Goal: Find specific page/section: Find specific page/section

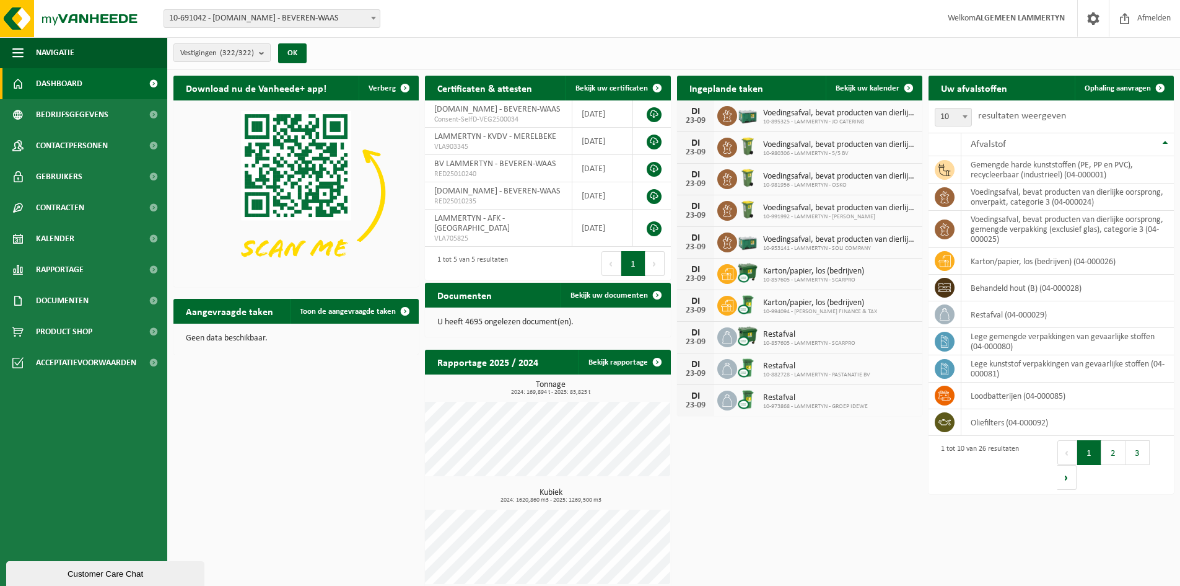
click at [249, 17] on span "10-691042 - [DOMAIN_NAME] - BEVEREN-WAAS" at bounding box center [272, 18] width 216 height 17
click at [179, 35] on input "JP Electrics" at bounding box center [272, 37] width 211 height 15
type input "JP"
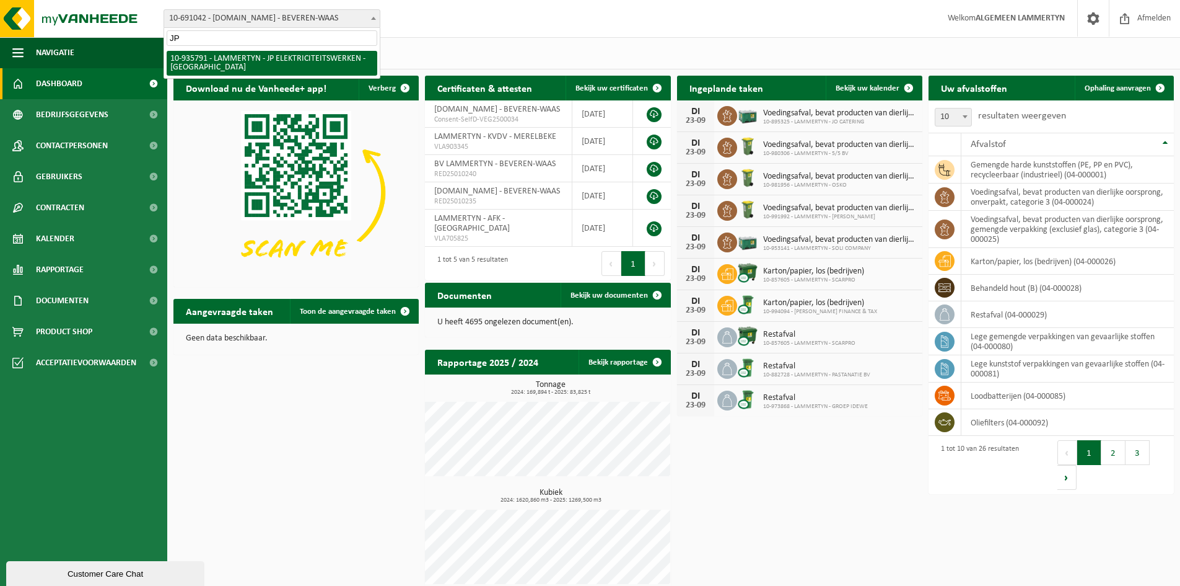
select select "136786"
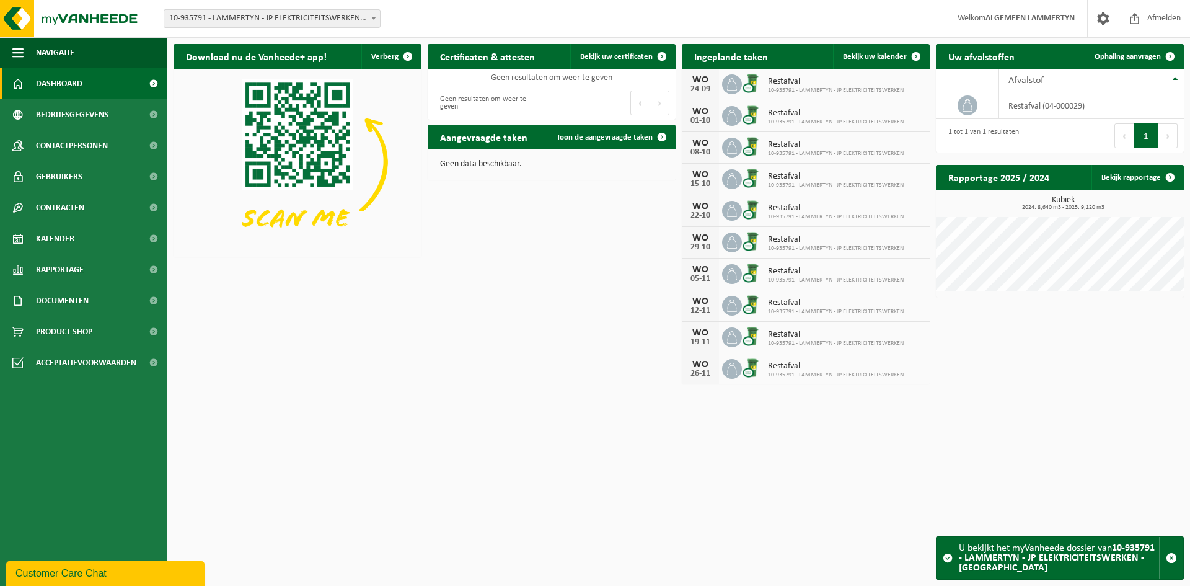
click at [255, 30] on div "Vestiging: 10-691042 - LAMMERTYN.NET - BEVEREN-WAAS 10-933485 - ???LAMMERTYN.NE…" at bounding box center [595, 19] width 1190 height 38
click at [256, 22] on span "10-935791 - LAMMERTYN - JP ELEKTRICITEITSWERKEN - [GEOGRAPHIC_DATA]" at bounding box center [272, 18] width 216 height 17
type input "B-Glass VOF"
select select "118080"
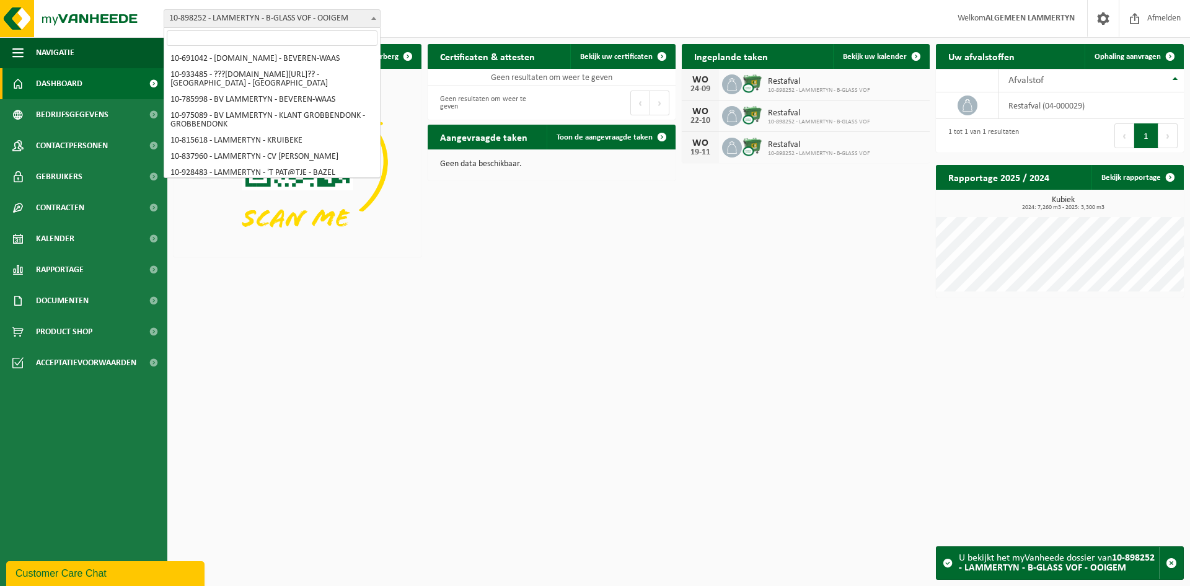
click at [249, 27] on span "10-898252 - LAMMERTYN - B-GLASS VOF - OOIGEM" at bounding box center [272, 18] width 217 height 19
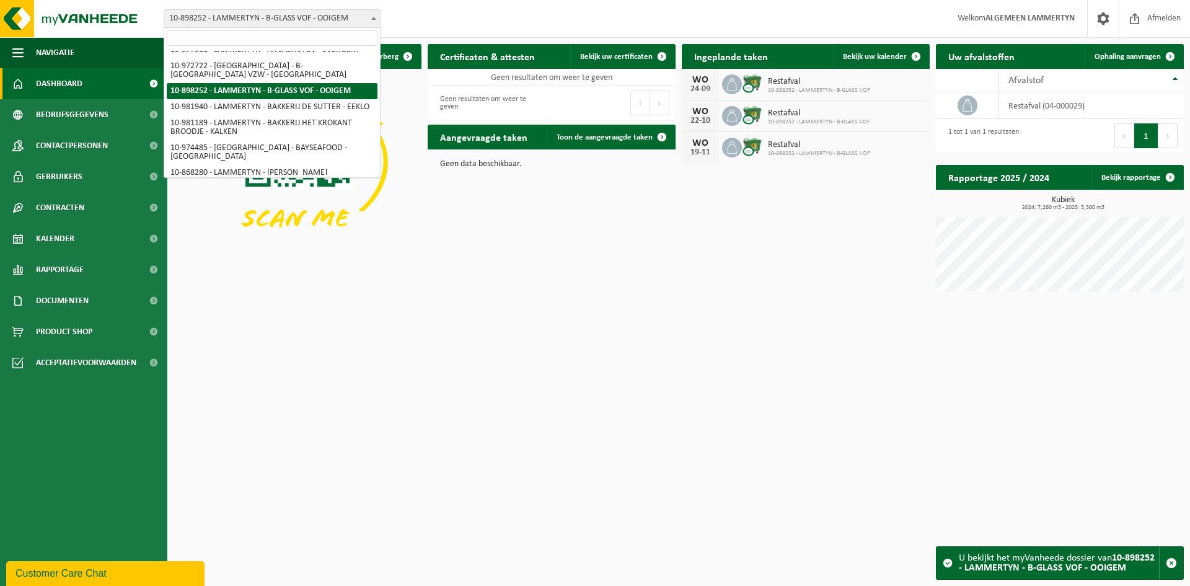
type input "Lumipaper NV"
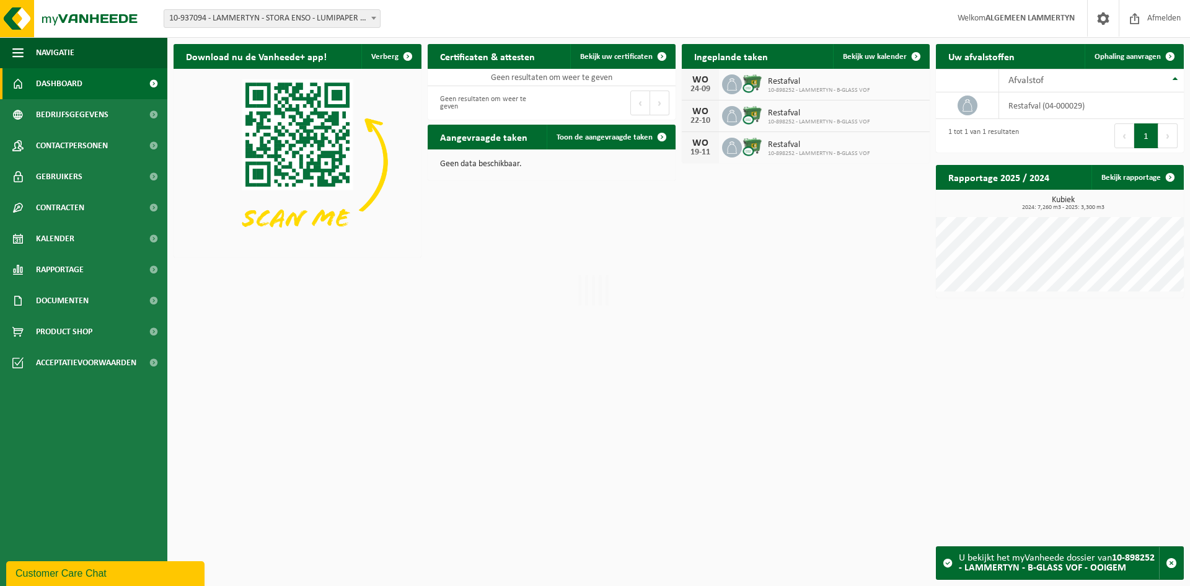
select select "137377"
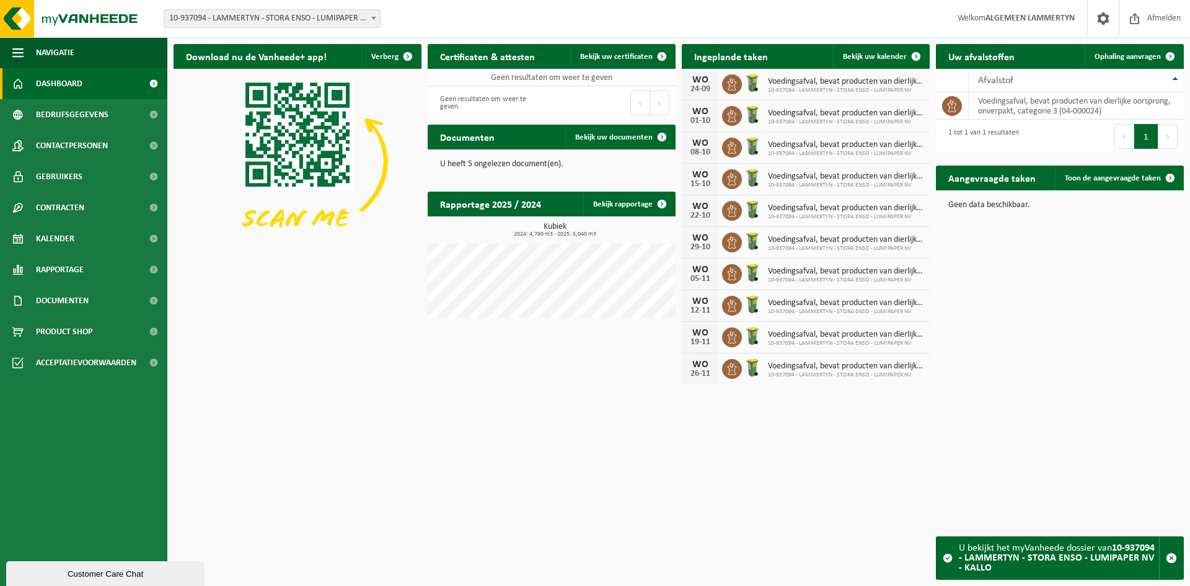
click at [321, 15] on span "10-937094 - LAMMERTYN - STORA ENSO - LUMIPAPER NV - KALLO" at bounding box center [272, 18] width 216 height 17
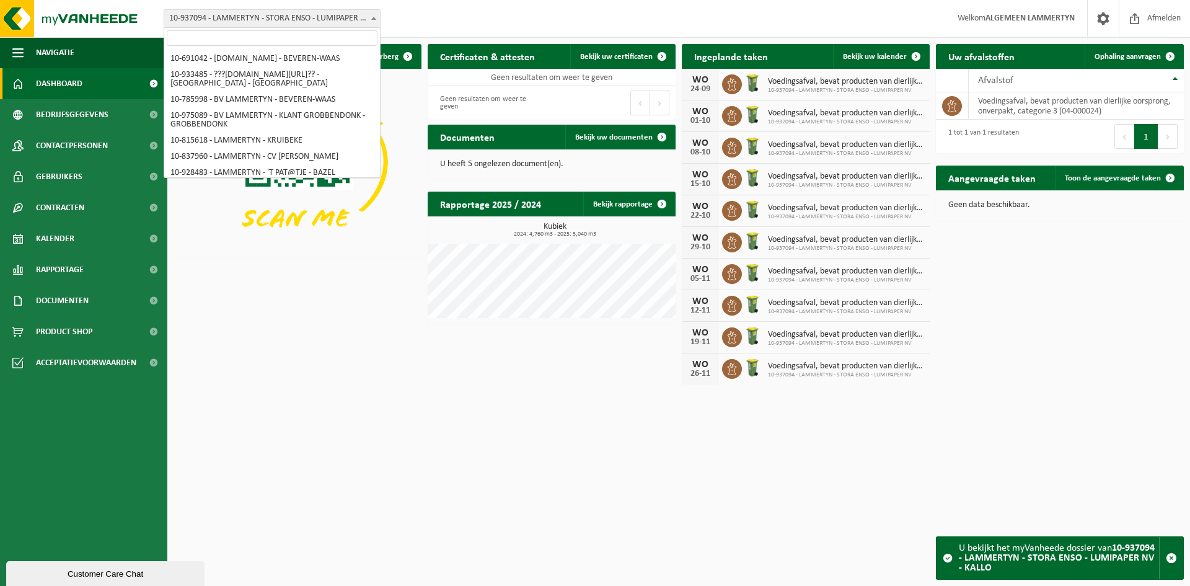
scroll to position [5228, 0]
click at [297, 40] on input "search" at bounding box center [272, 37] width 211 height 15
type input "[PERSON_NAME] [GEOGRAPHIC_DATA]"
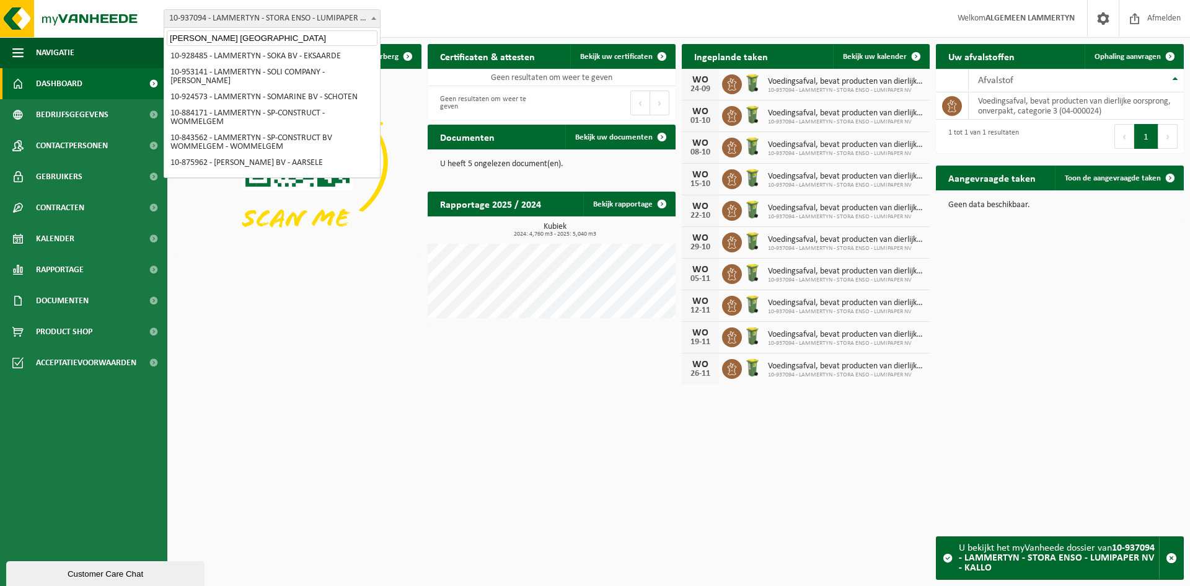
scroll to position [0, 0]
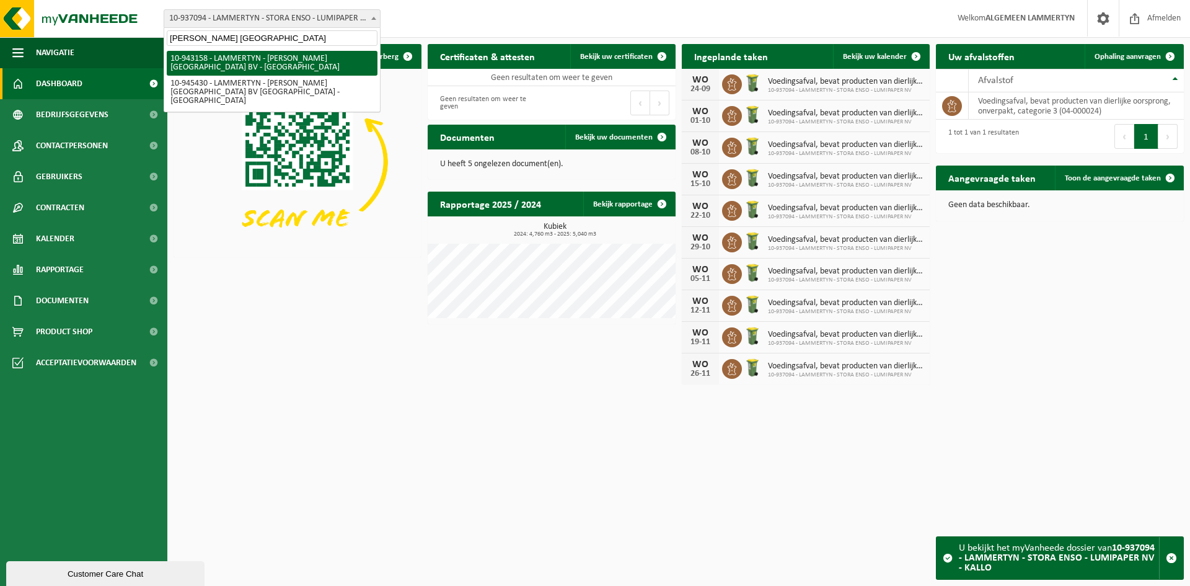
select select "140209"
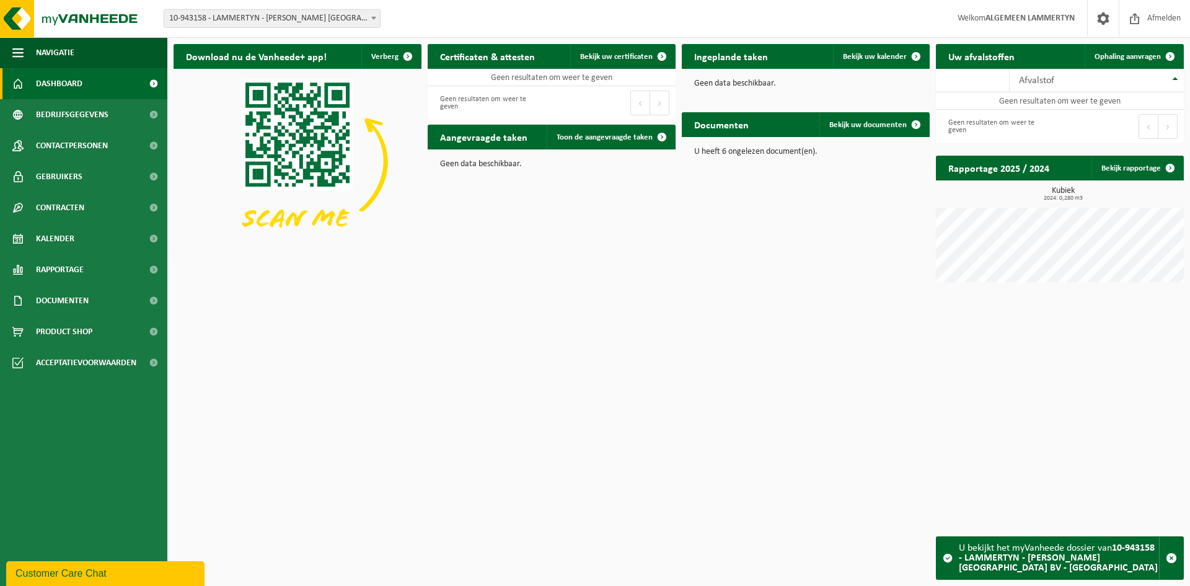
click at [247, 12] on span "10-943158 - LAMMERTYN - [PERSON_NAME] [GEOGRAPHIC_DATA] BV - [GEOGRAPHIC_DATA]" at bounding box center [272, 18] width 216 height 17
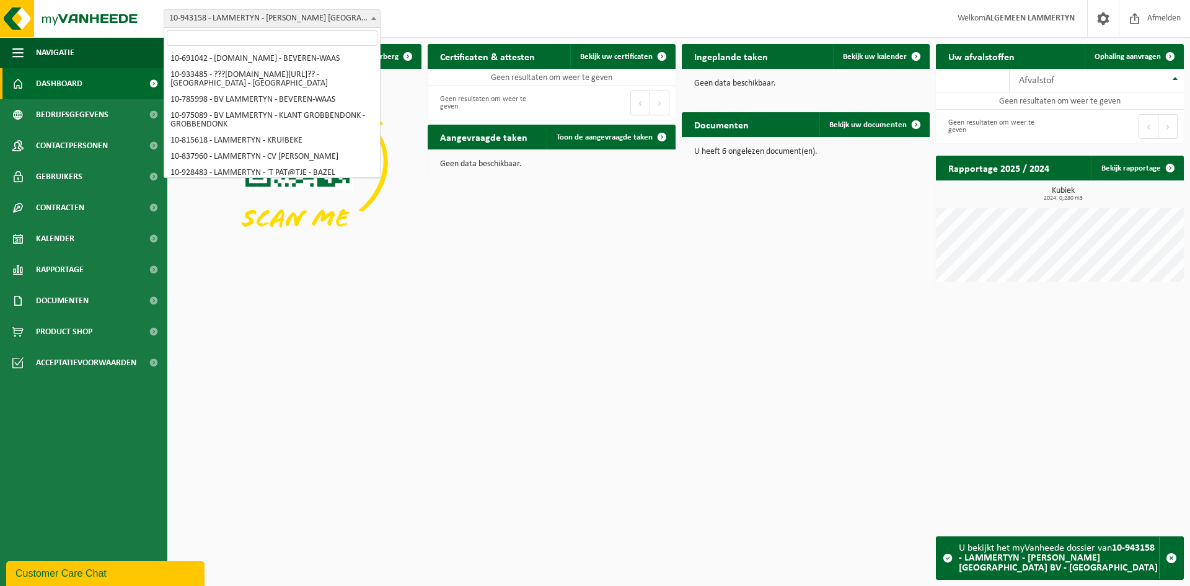
scroll to position [4016, 0]
click at [232, 43] on input "search" at bounding box center [272, 37] width 211 height 15
paste input "PJVHG Fruit&groenten"
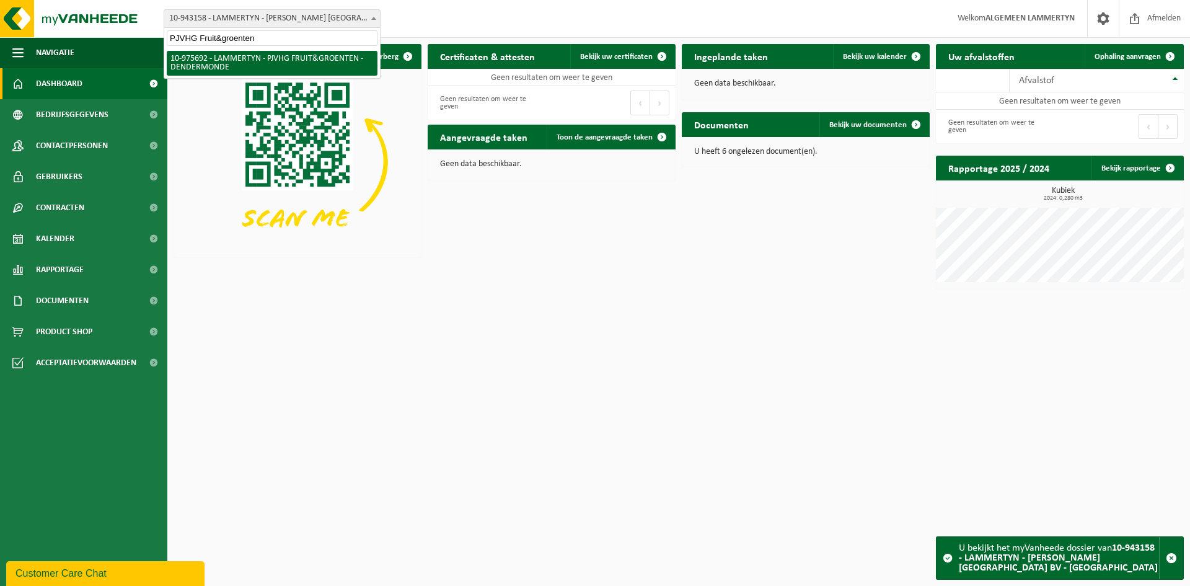
type input "PJVHG Fruit&groenten"
select select "158367"
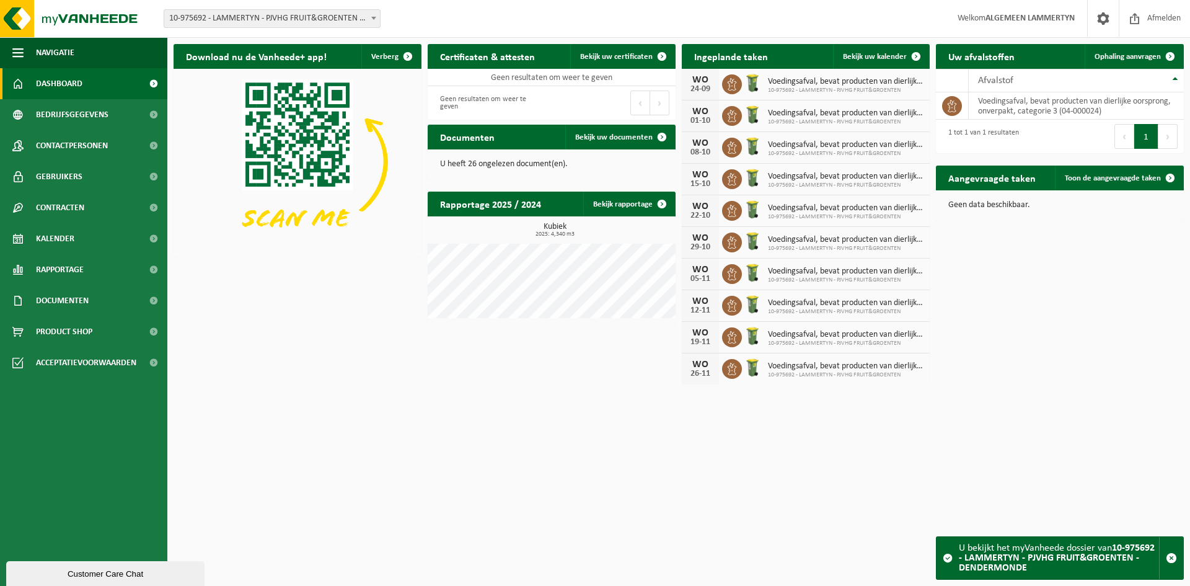
click at [310, 18] on span "10-975692 - LAMMERTYN - PJVHG FRUIT&GROENTEN - DENDERMONDE" at bounding box center [272, 18] width 216 height 17
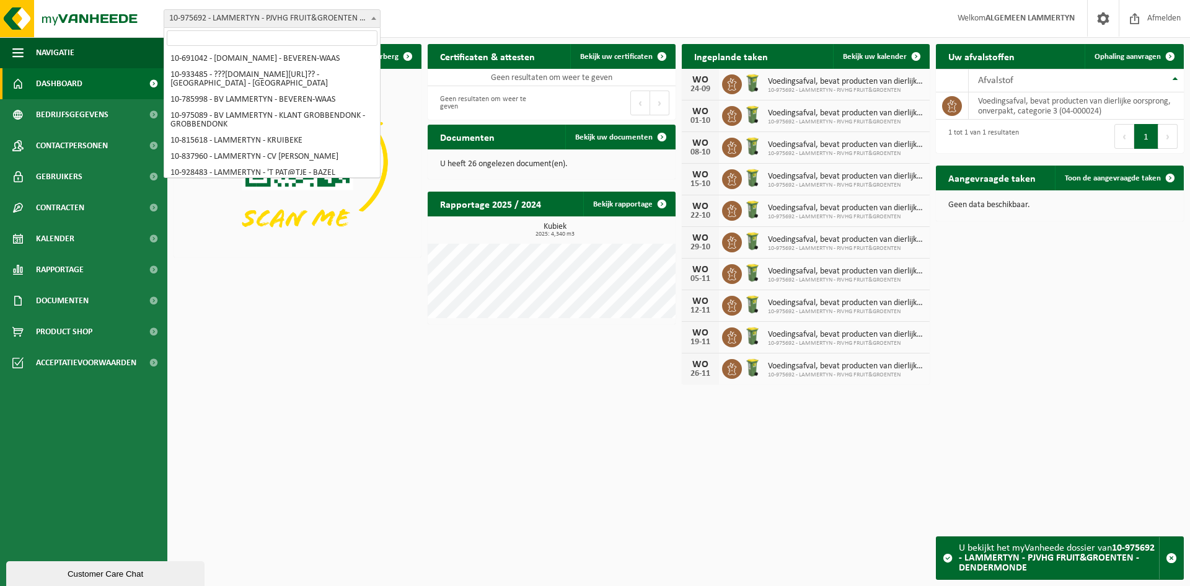
scroll to position [4474, 0]
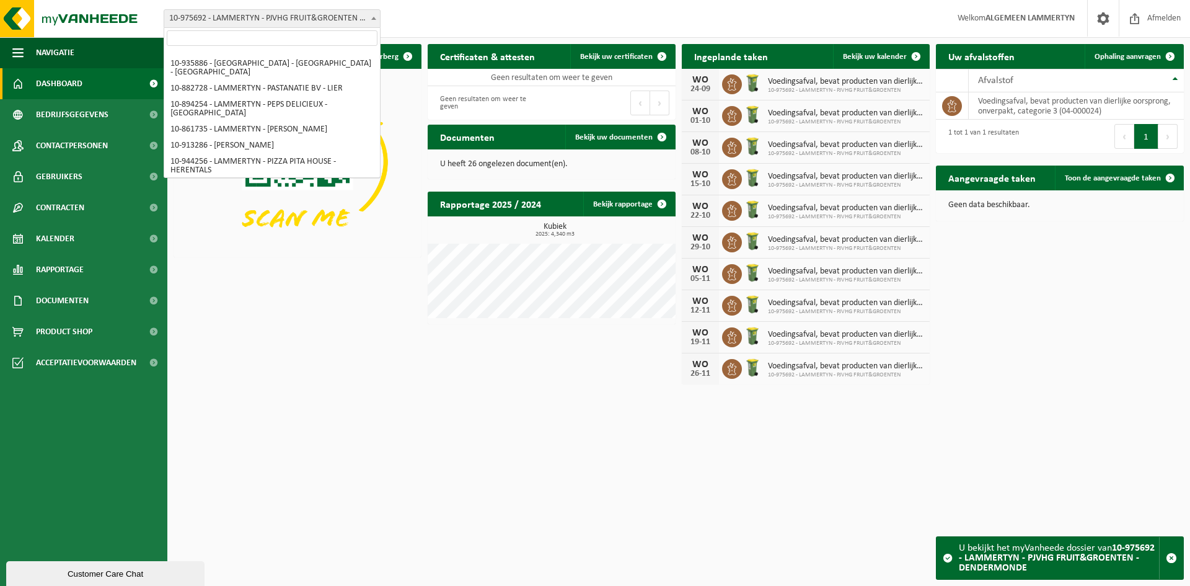
click at [284, 32] on input "search" at bounding box center [272, 37] width 211 height 15
type input "Vanary BV"
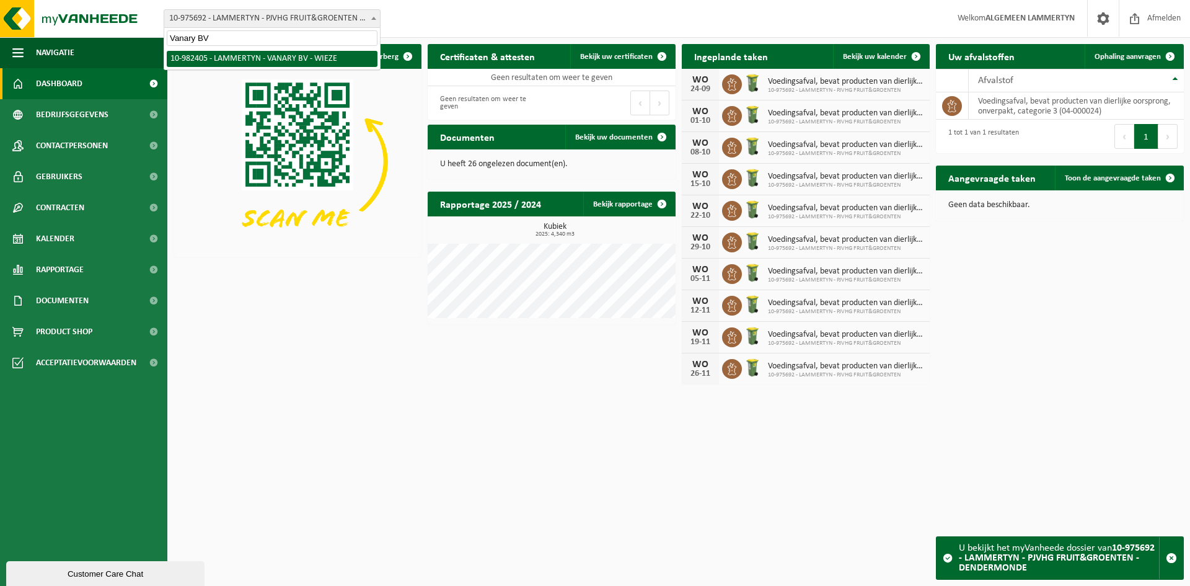
select select "162561"
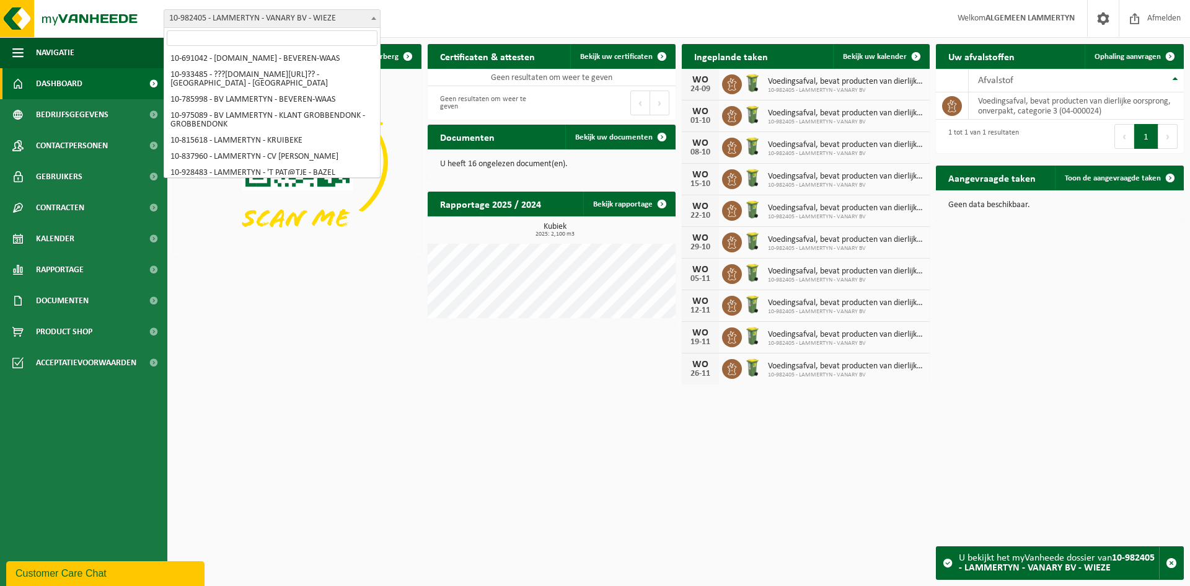
click at [333, 17] on span "10-982405 - LAMMERTYN - VANARY BV - WIEZE" at bounding box center [272, 18] width 216 height 17
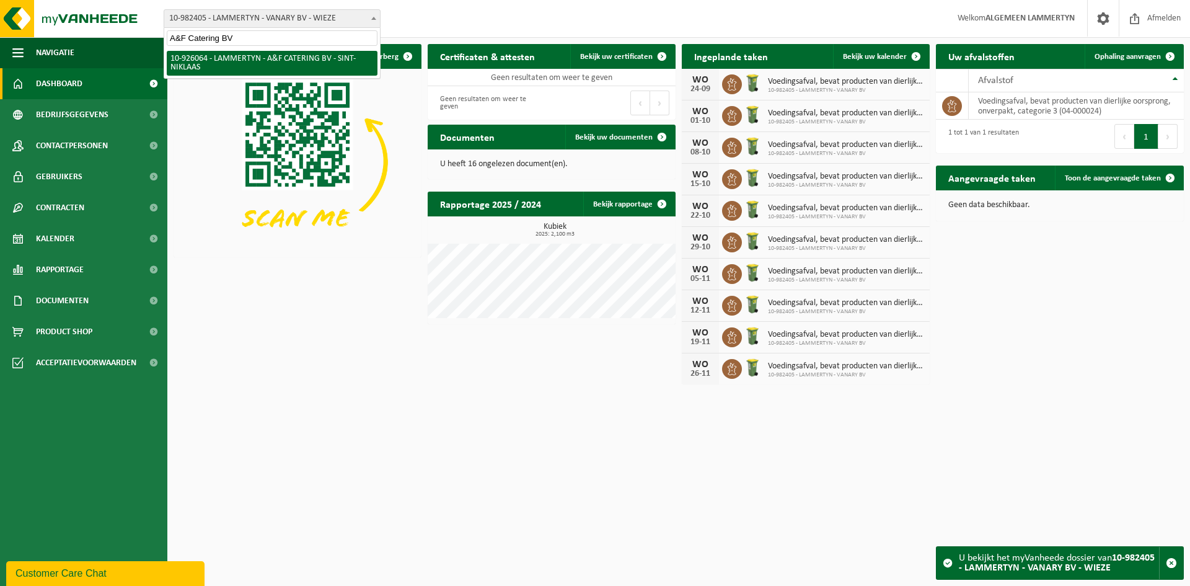
type input "A&F Catering BV"
select select "132199"
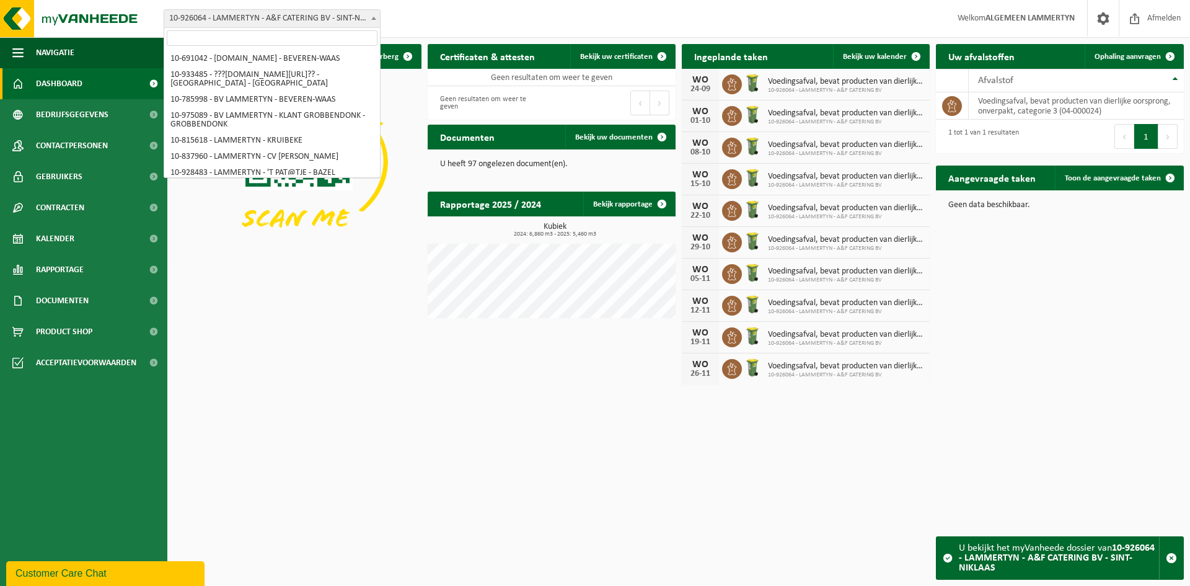
click at [299, 21] on span "10-926064 - LAMMERTYN - A&F CATERING BV - SINT-NIKLAAS" at bounding box center [272, 18] width 216 height 17
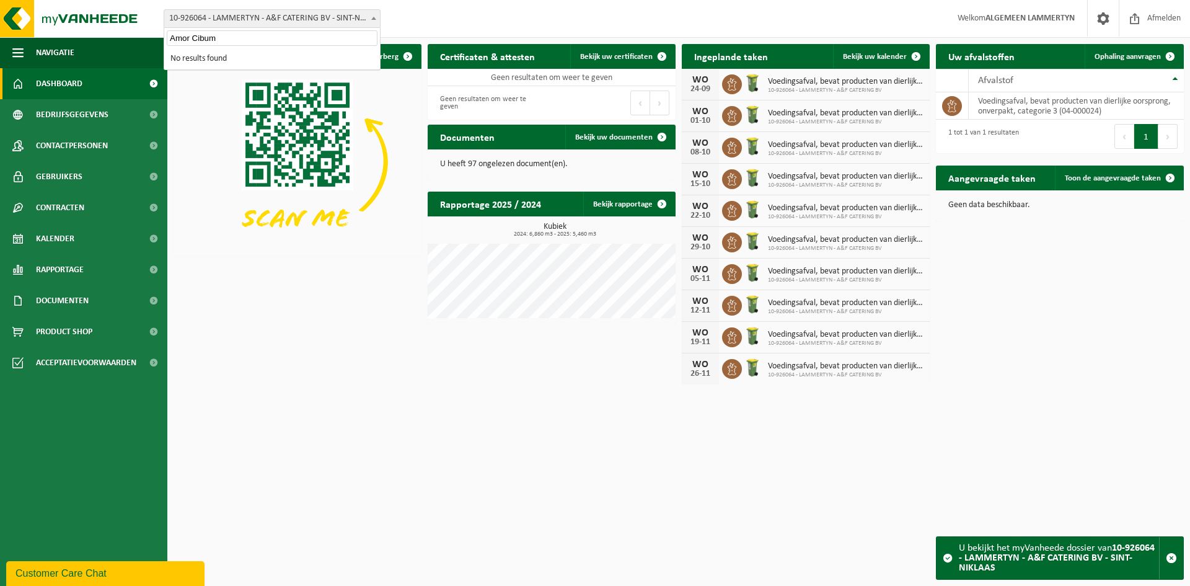
click at [231, 41] on input "Amor Cibum" at bounding box center [272, 37] width 211 height 15
click at [231, 40] on input "Amor Cibum" at bounding box center [272, 37] width 211 height 15
paste input "Cibum"
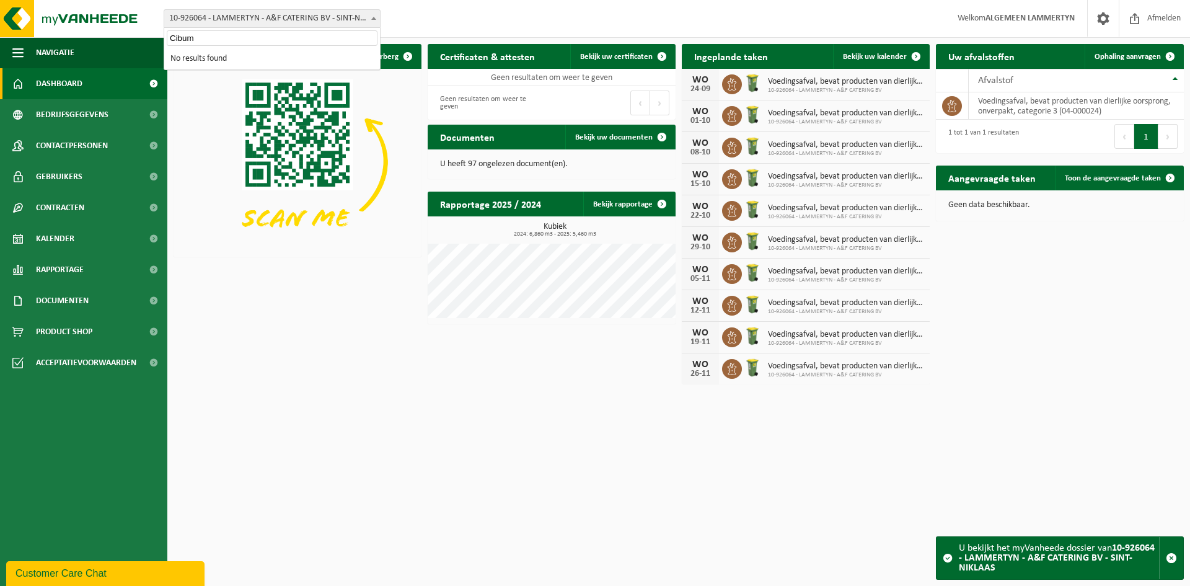
type input "Cibum"
click at [217, 27] on span "10-926064 - LAMMERTYN - A&F CATERING BV - SINT-NIKLAAS" at bounding box center [272, 18] width 217 height 19
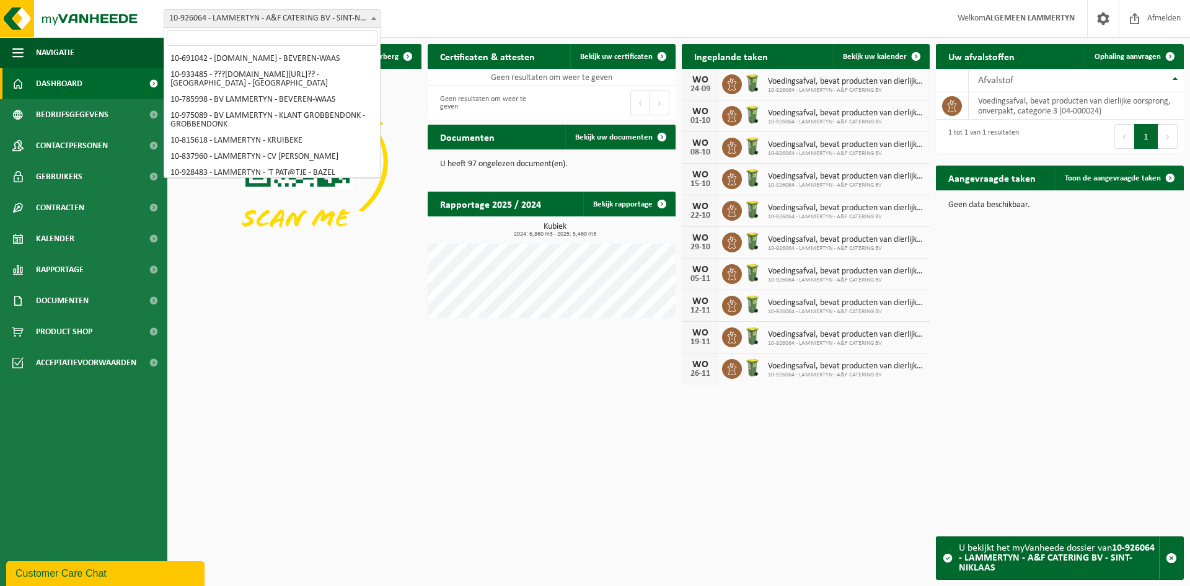
click at [273, 20] on span "10-926064 - LAMMERTYN - A&F CATERING BV - SINT-NIKLAAS" at bounding box center [272, 18] width 216 height 17
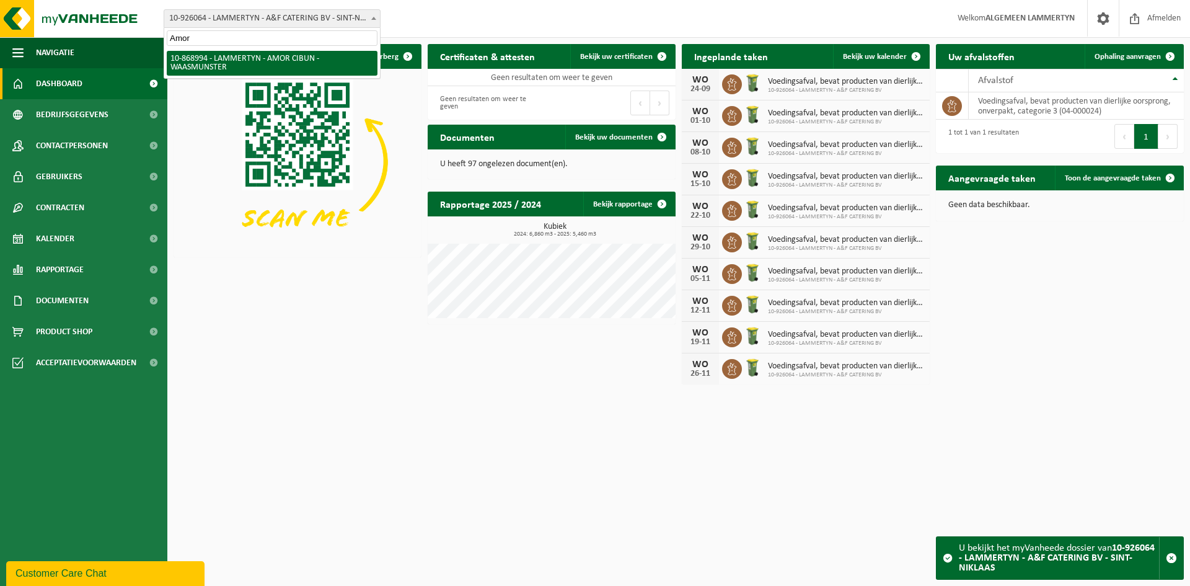
type input "Amor"
select select "103993"
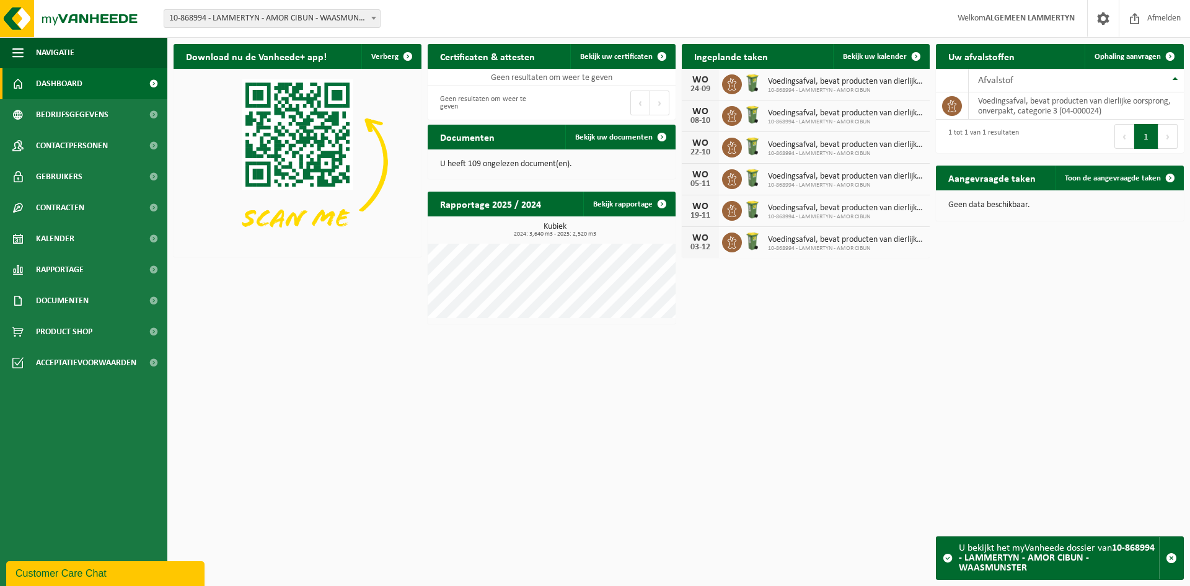
click at [260, 17] on span "10-868994 - LAMMERTYN - AMOR CIBUN - WAASMUNSTER" at bounding box center [272, 18] width 216 height 17
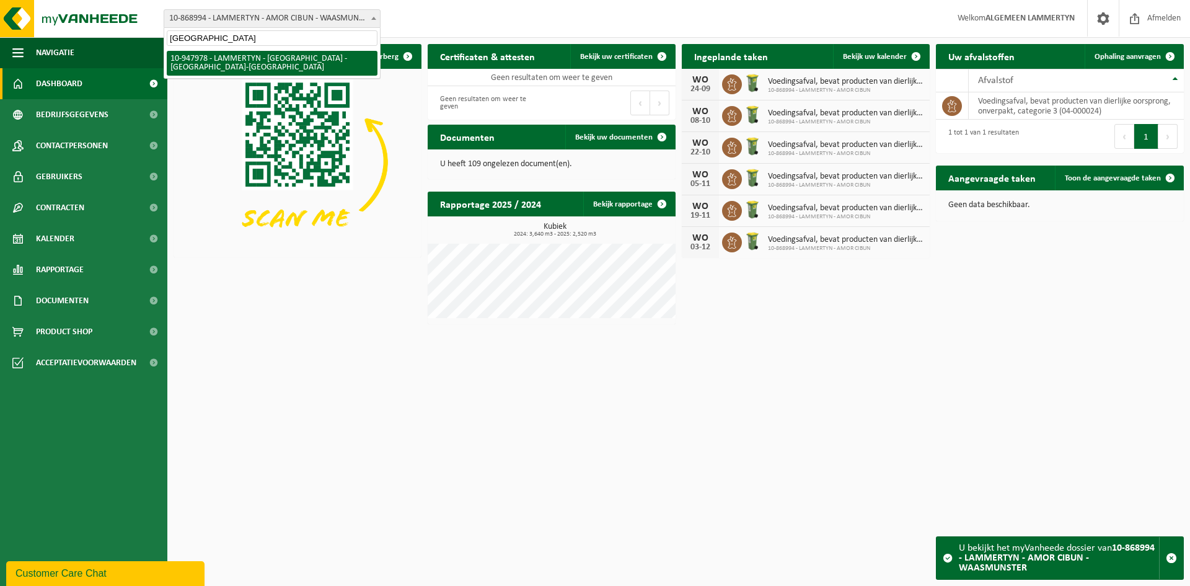
type input "[GEOGRAPHIC_DATA]"
select select "142463"
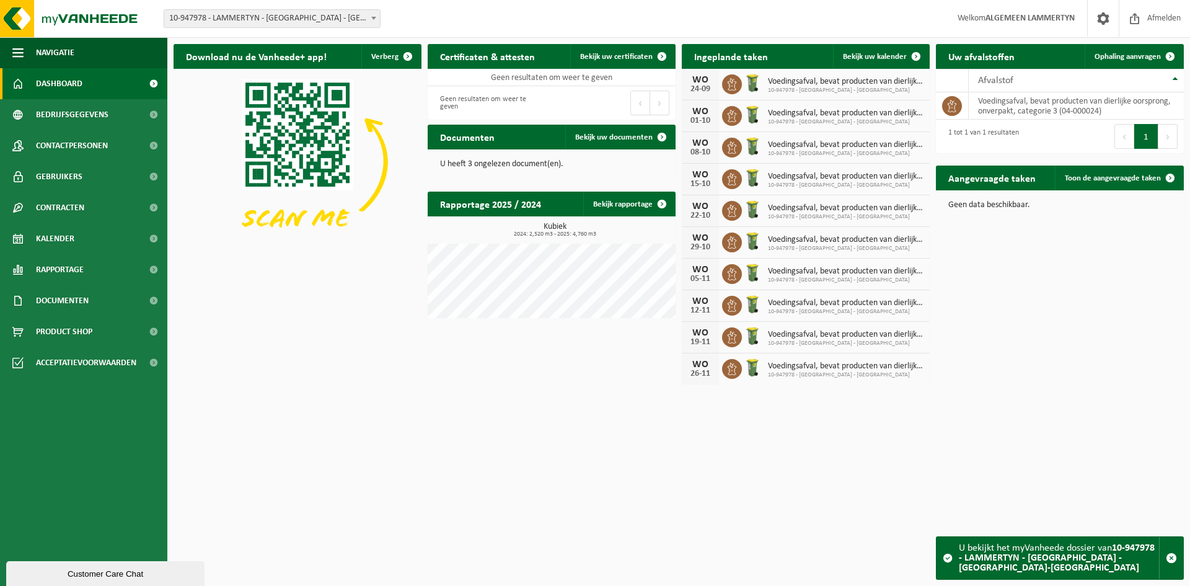
click at [304, 16] on span "10-947978 - LAMMERTYN - [GEOGRAPHIC_DATA] - [GEOGRAPHIC_DATA]-[GEOGRAPHIC_DATA]" at bounding box center [272, 18] width 216 height 17
type input "Hermes"
select select "106899"
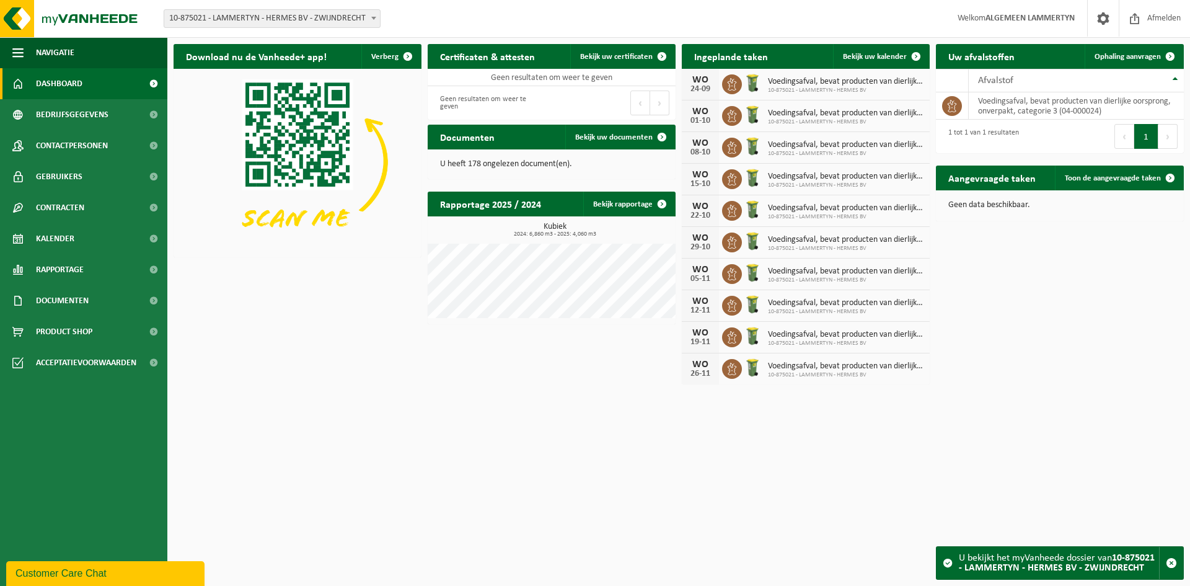
click at [311, 22] on span "10-875021 - LAMMERTYN - HERMES BV - ZWIJNDRECHT" at bounding box center [272, 18] width 216 height 17
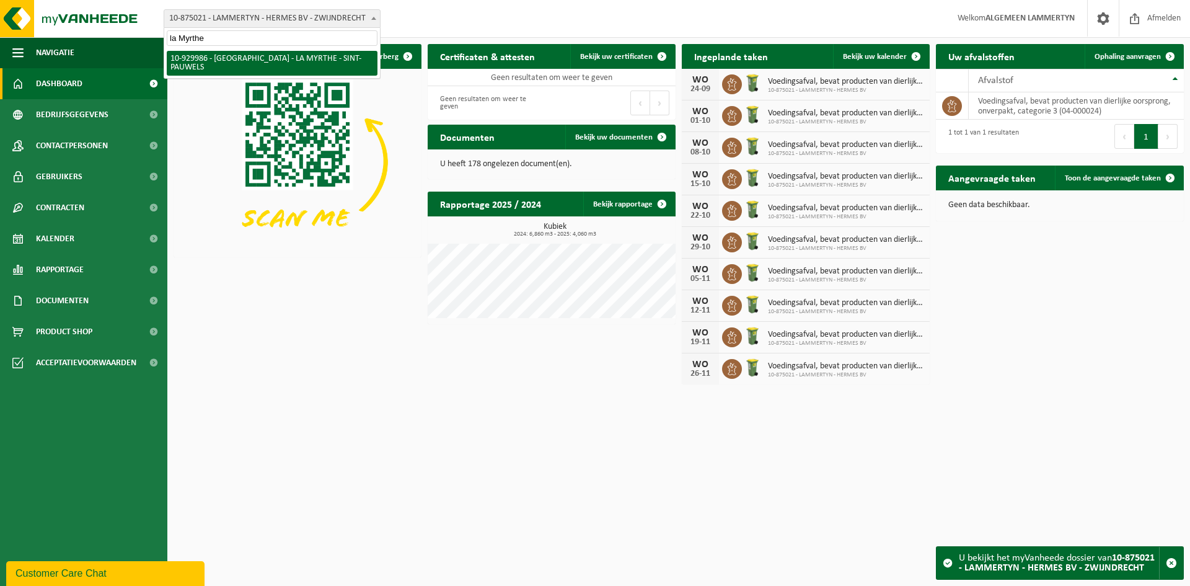
type input "la Myrthe"
select select "134186"
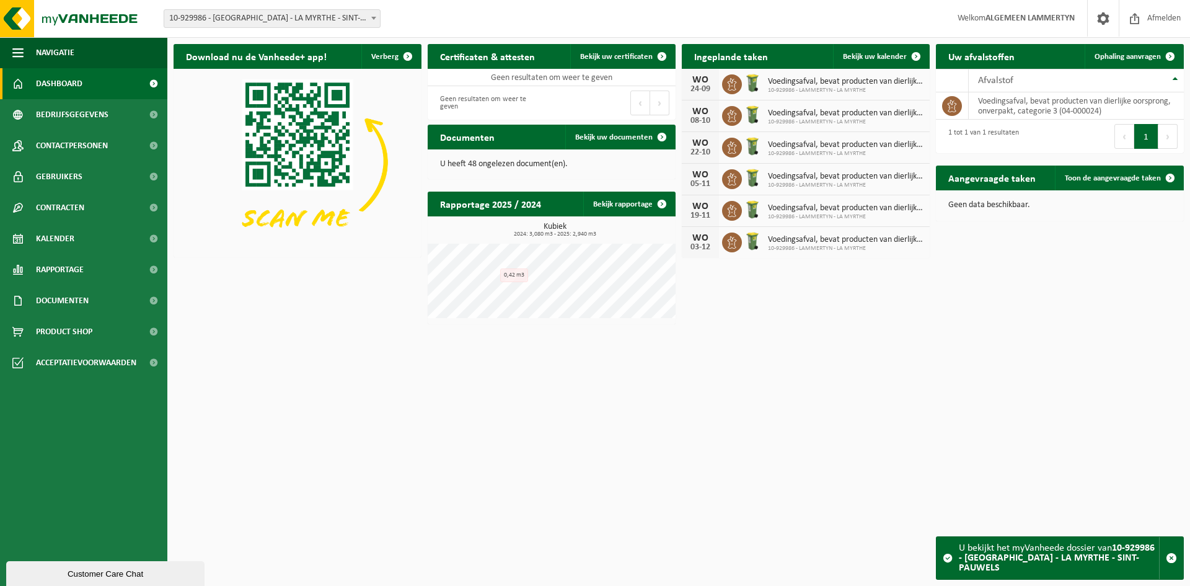
click at [307, 16] on span "10-929986 - [GEOGRAPHIC_DATA] - LA MYRTHE - SINT-PAUWELS" at bounding box center [272, 18] width 216 height 17
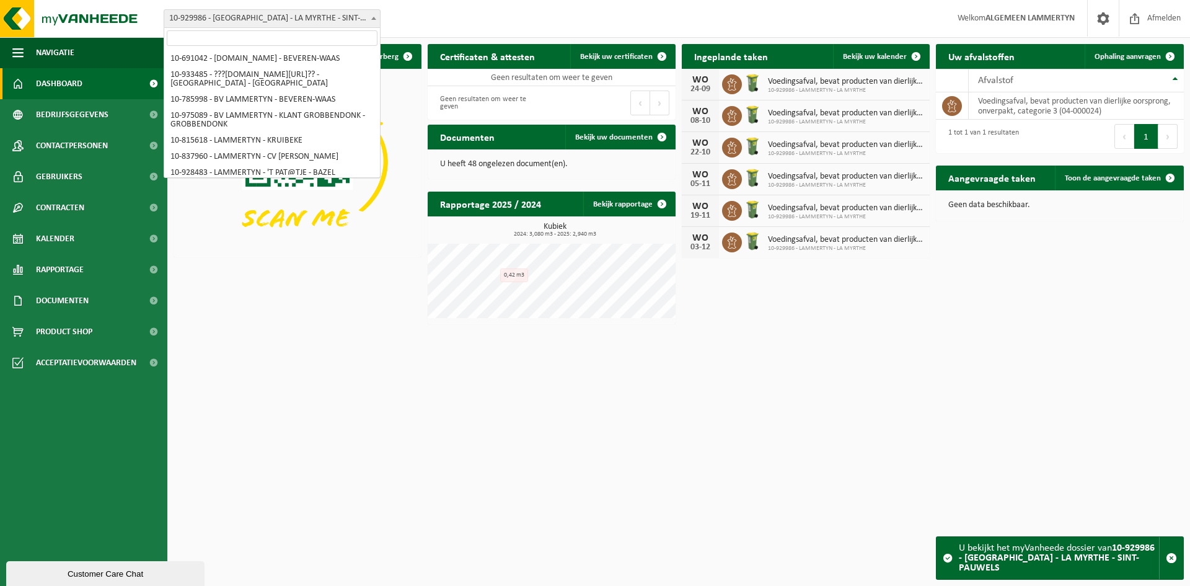
scroll to position [3466, 0]
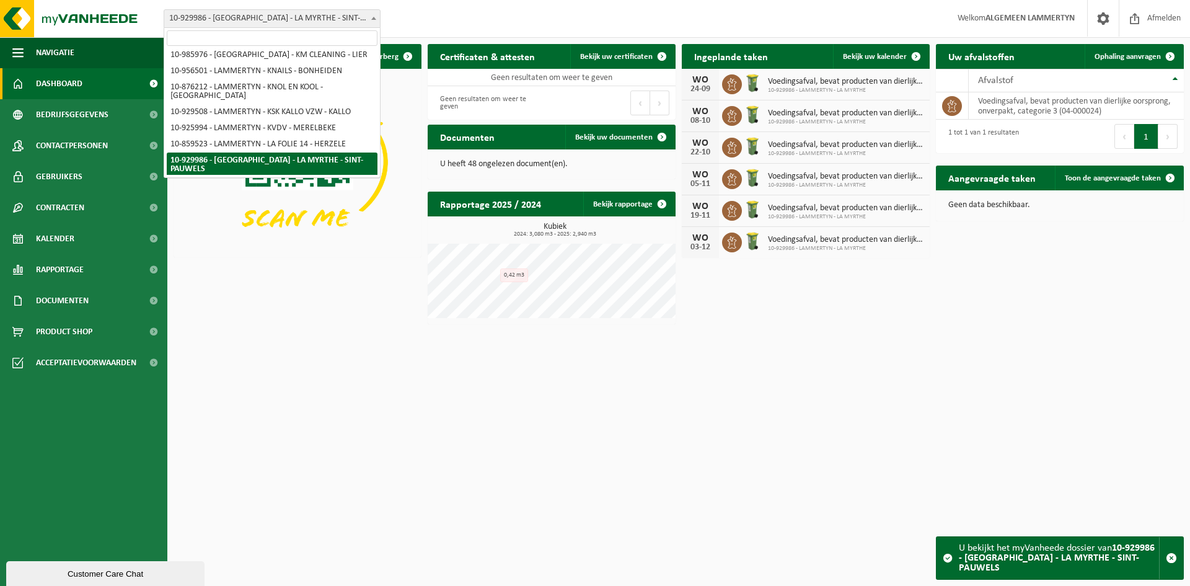
type input "[PERSON_NAME]"
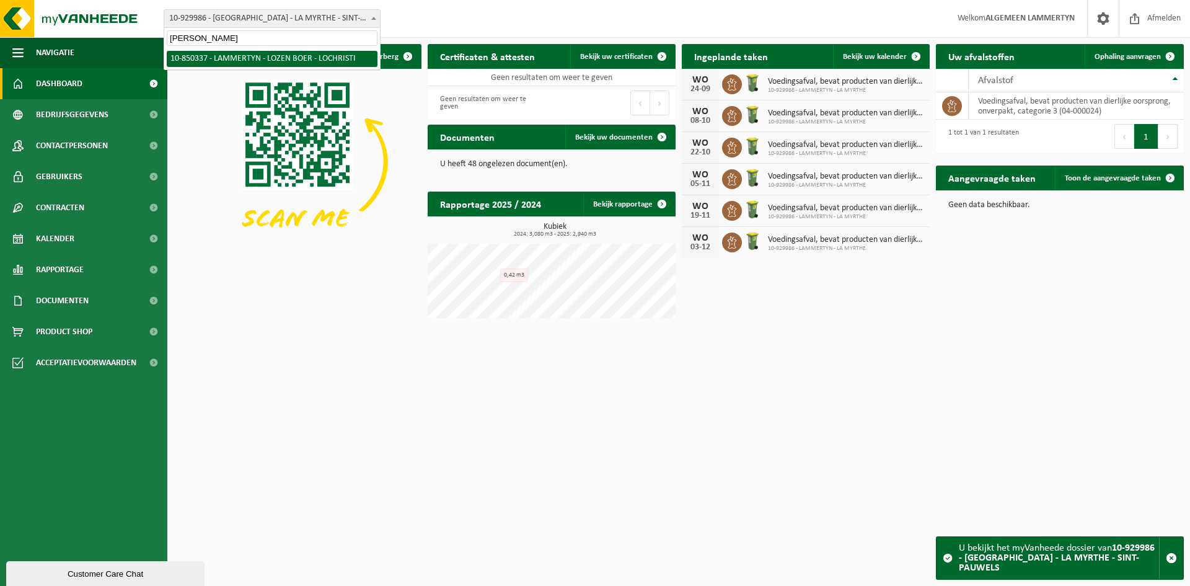
select select "96267"
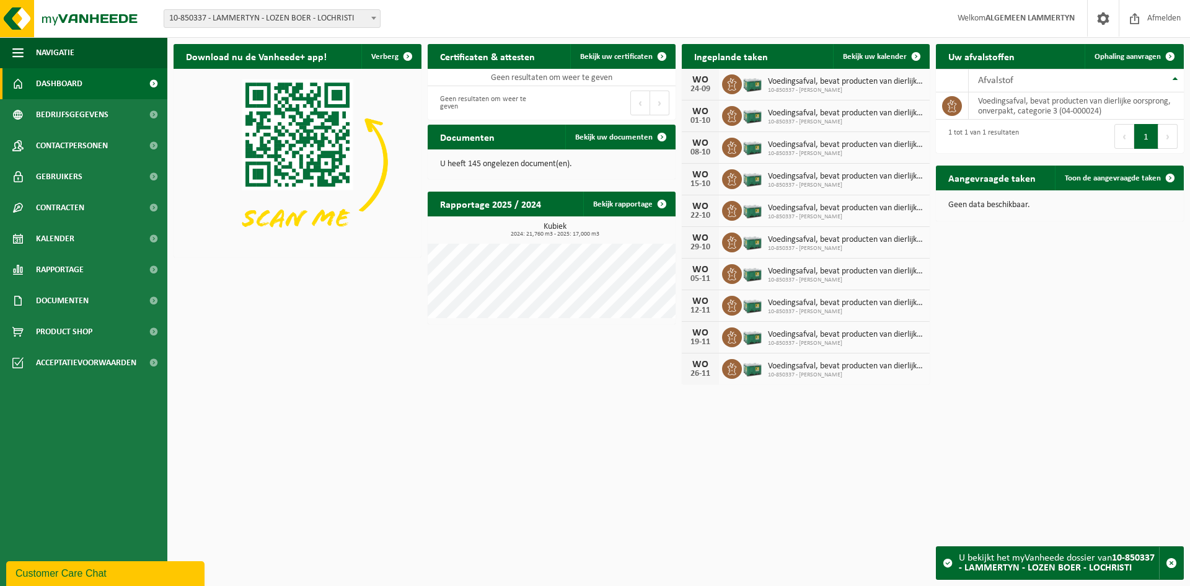
click at [260, 18] on span "10-850337 - LAMMERTYN - LOZEN BOER - LOCHRISTI" at bounding box center [272, 18] width 216 height 17
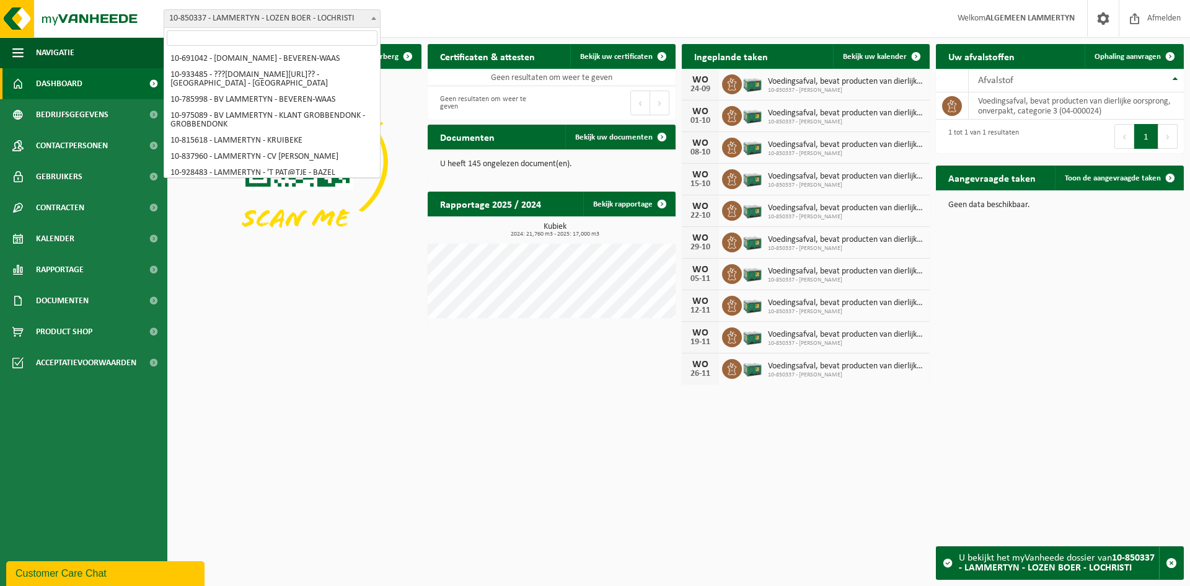
scroll to position [3647, 0]
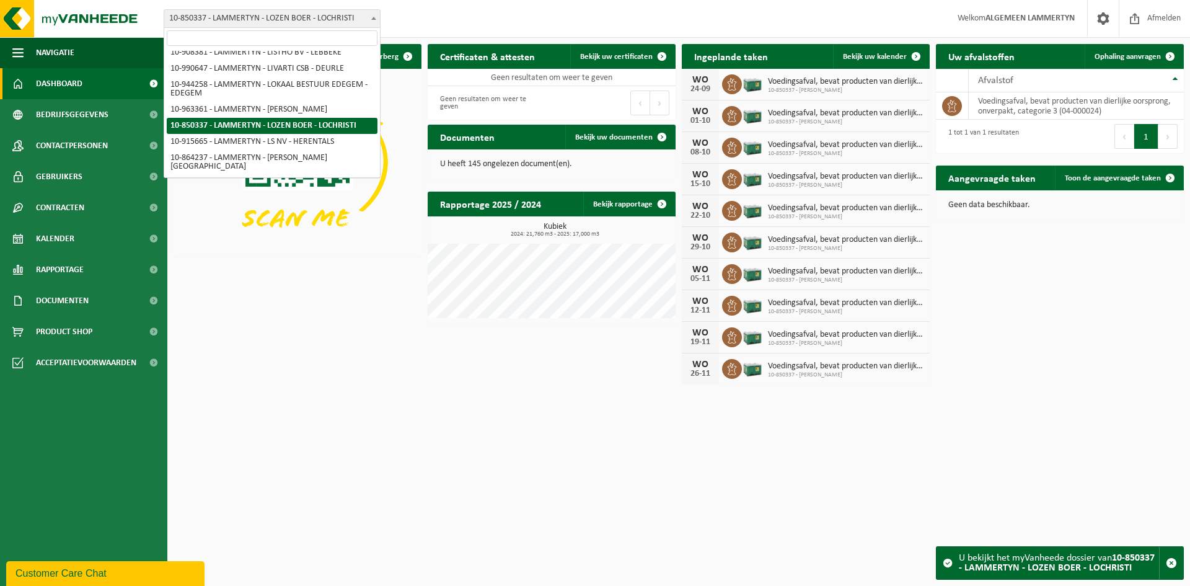
type input "Soep & zoet"
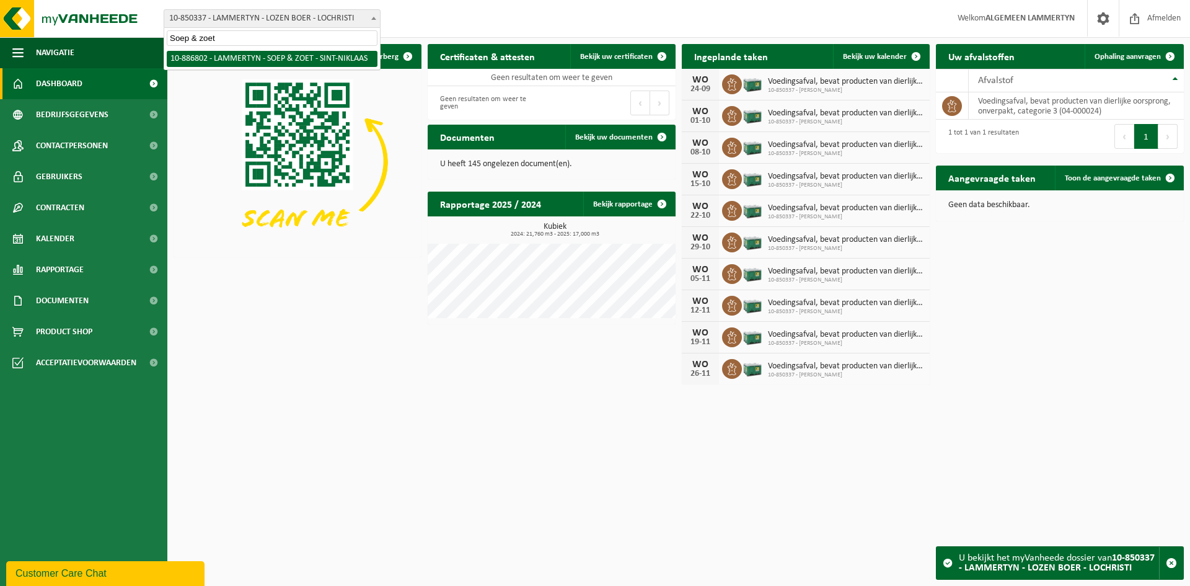
scroll to position [0, 0]
select select "112837"
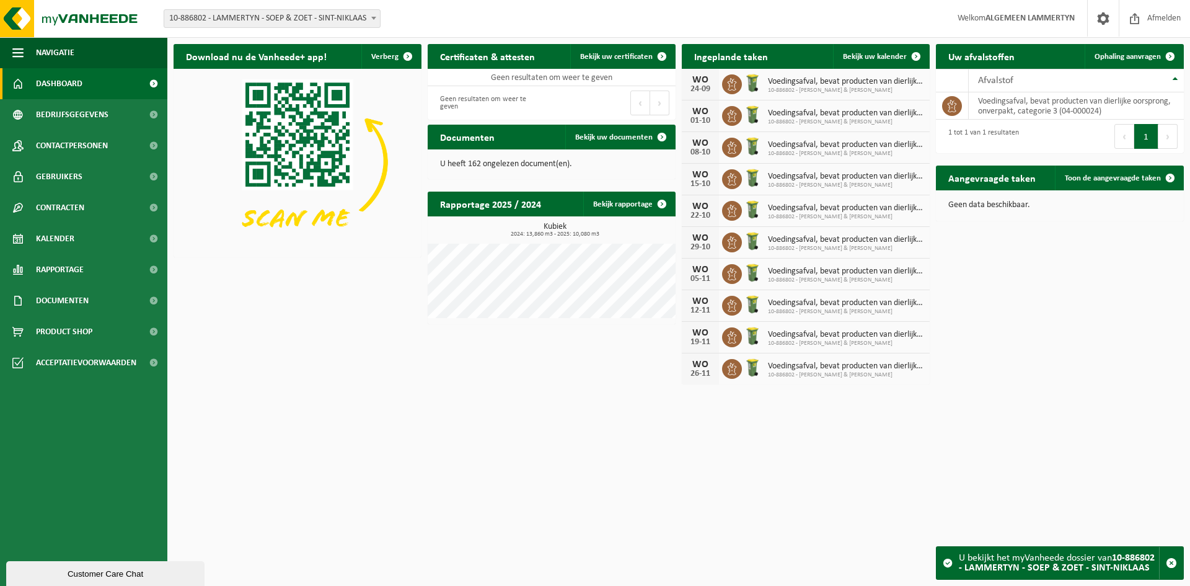
click at [281, 332] on div "Download nu de Vanheede+ app! Verberg Certificaten & attesten Bekijk uw certifi…" at bounding box center [678, 214] width 1016 height 353
click at [297, 17] on span "10-886802 - LAMMERTYN - SOEP & ZOET - SINT-NIKLAAS" at bounding box center [272, 18] width 216 height 17
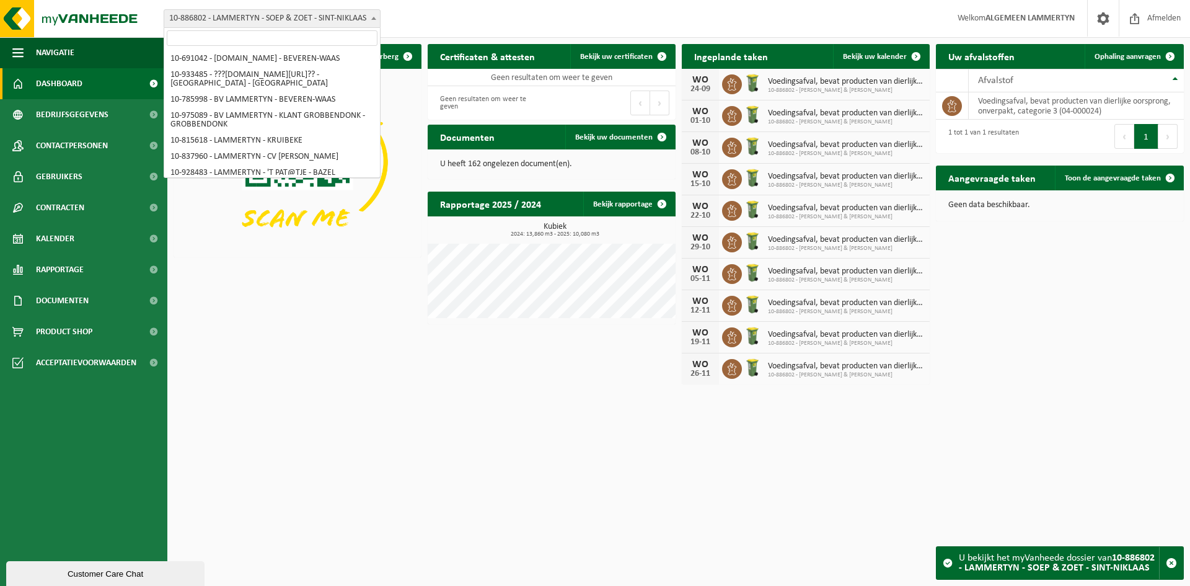
scroll to position [5064, 0]
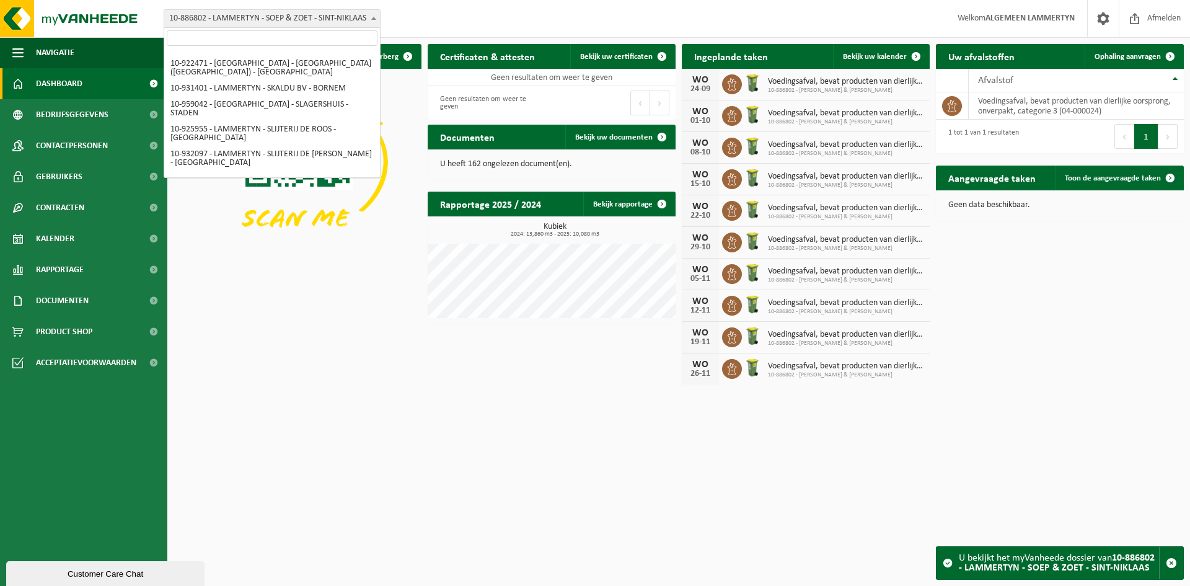
type input "Theo"
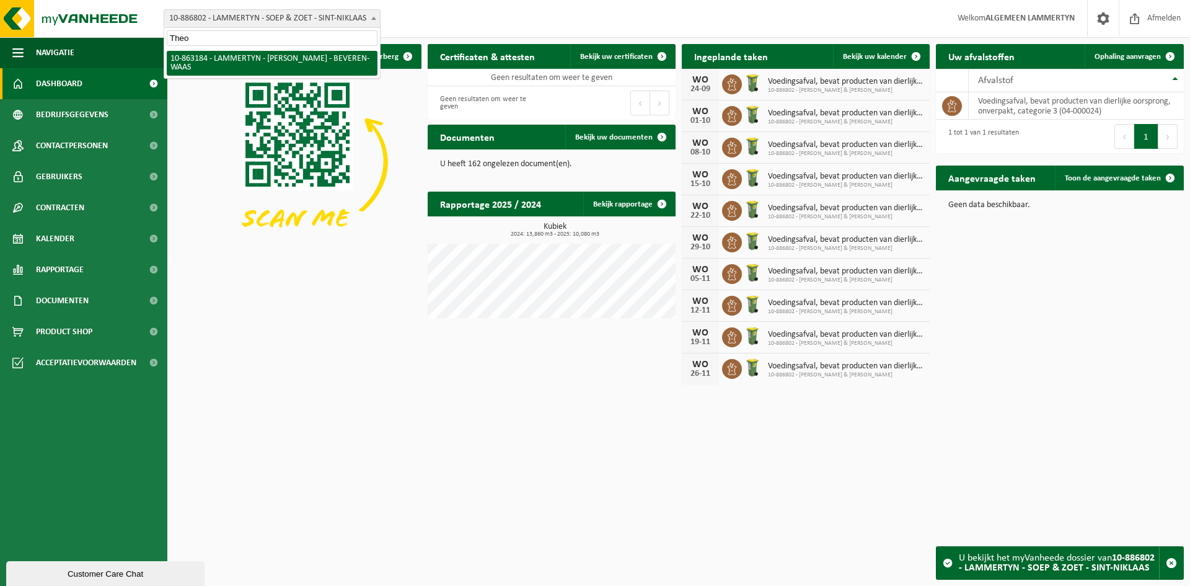
select select "101317"
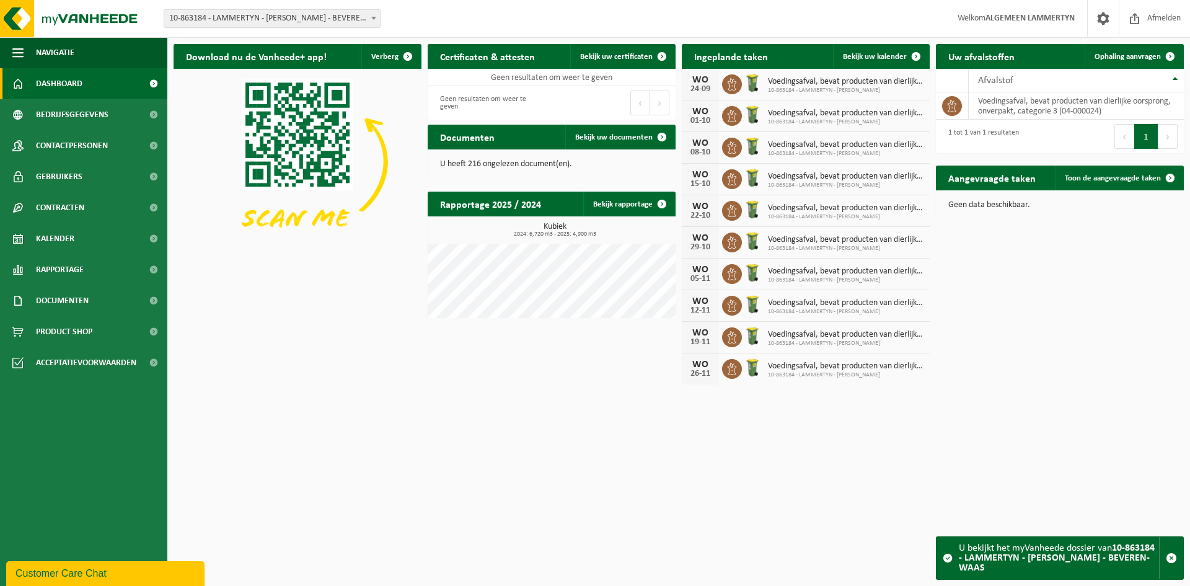
click at [341, 12] on span "10-863184 - LAMMERTYN - [PERSON_NAME] - BEVEREN-WAAS" at bounding box center [272, 18] width 216 height 17
click at [260, 38] on input "Sint Anneke Centrum" at bounding box center [272, 37] width 211 height 15
click at [171, 35] on input "Sint Anneke Centrum" at bounding box center [272, 37] width 211 height 15
click at [261, 37] on input "vzw Sint Anneke Centrum" at bounding box center [272, 37] width 211 height 15
click at [265, 37] on input "vzw Sint Anneke Centrum" at bounding box center [272, 37] width 211 height 15
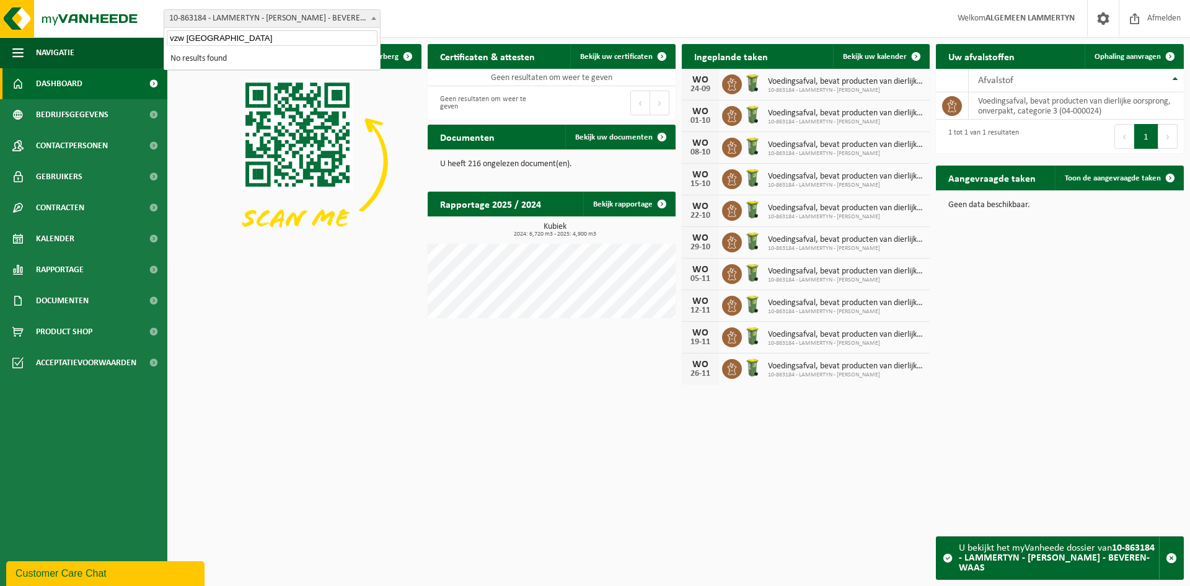
click at [265, 37] on input "vzw Sint Anneke Centrum" at bounding box center [272, 37] width 211 height 15
drag, startPoint x: 265, startPoint y: 37, endPoint x: 170, endPoint y: 43, distance: 95.6
click at [170, 43] on input "vzw Sint Anneke Centrum" at bounding box center [272, 37] width 211 height 15
click at [244, 42] on input "vzw Sint Anneke Centrum" at bounding box center [272, 37] width 211 height 15
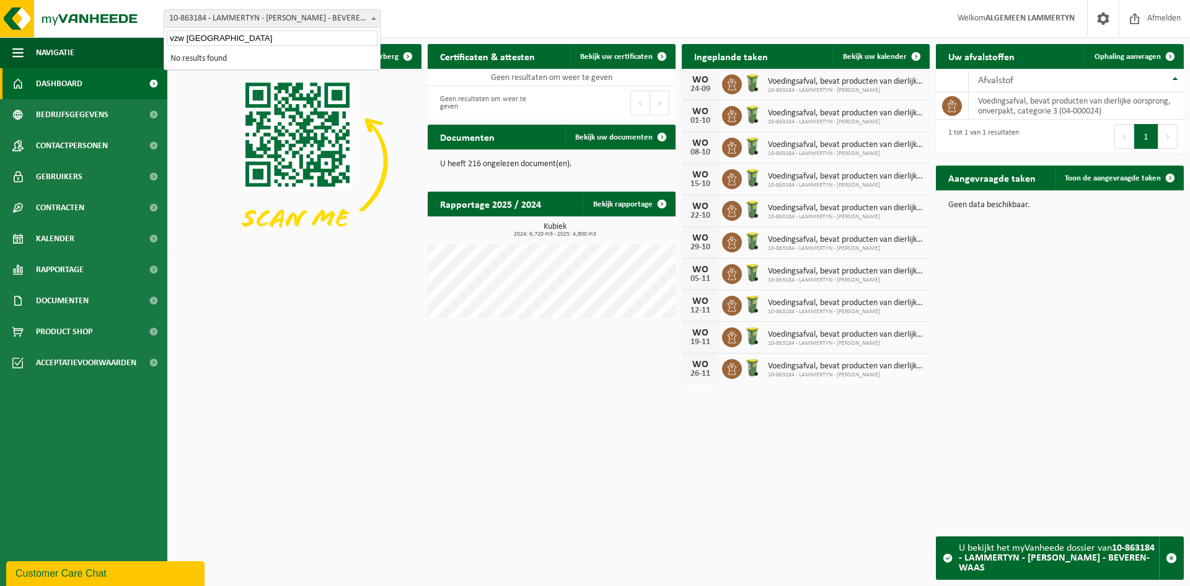
click at [244, 42] on input "vzw Sint Anneke Centrum" at bounding box center [272, 37] width 211 height 15
paste input "VZW Sint Anneke Centrum"
drag, startPoint x: 234, startPoint y: 38, endPoint x: 319, endPoint y: 42, distance: 85.0
click at [319, 42] on input "VZW Sint Anneke Centrum" at bounding box center [272, 37] width 211 height 15
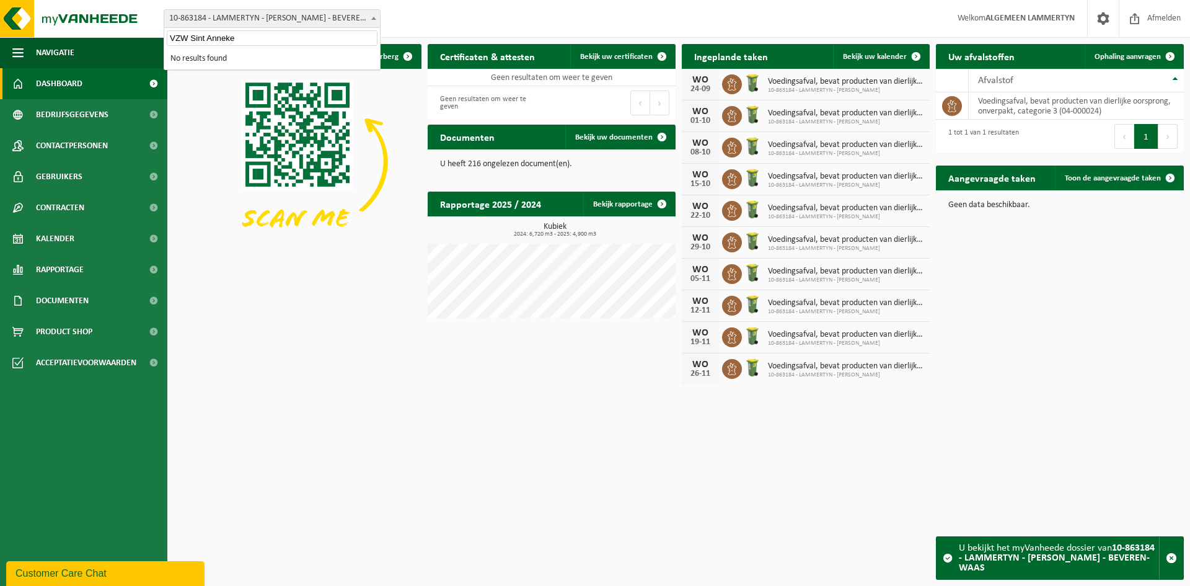
click at [284, 33] on input "VZW Sint Anneke" at bounding box center [272, 37] width 211 height 15
click at [206, 37] on input "VZW Sint Anneke" at bounding box center [272, 37] width 211 height 15
drag, startPoint x: 190, startPoint y: 35, endPoint x: 162, endPoint y: 35, distance: 27.9
click at [162, 35] on body "Vestiging: 10-691042 - LAMMERTYN.NET - BEVEREN-WAAS 10-933485 - ???LAMMERTYN.NE…" at bounding box center [595, 195] width 1190 height 390
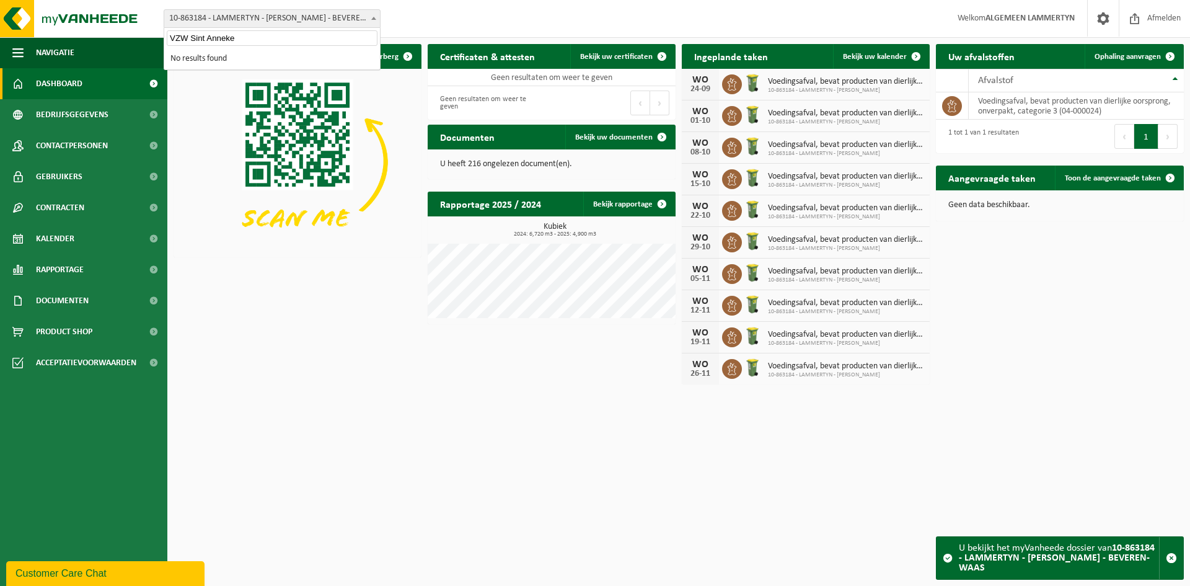
type input "Sint Anneke"
click at [180, 101] on img at bounding box center [298, 162] width 248 height 186
click at [237, 22] on span "10-863184 - LAMMERTYN - [PERSON_NAME] - BEVEREN-WAAS" at bounding box center [272, 18] width 216 height 17
click at [236, 38] on input "hagegraefstraat 5" at bounding box center [272, 37] width 211 height 15
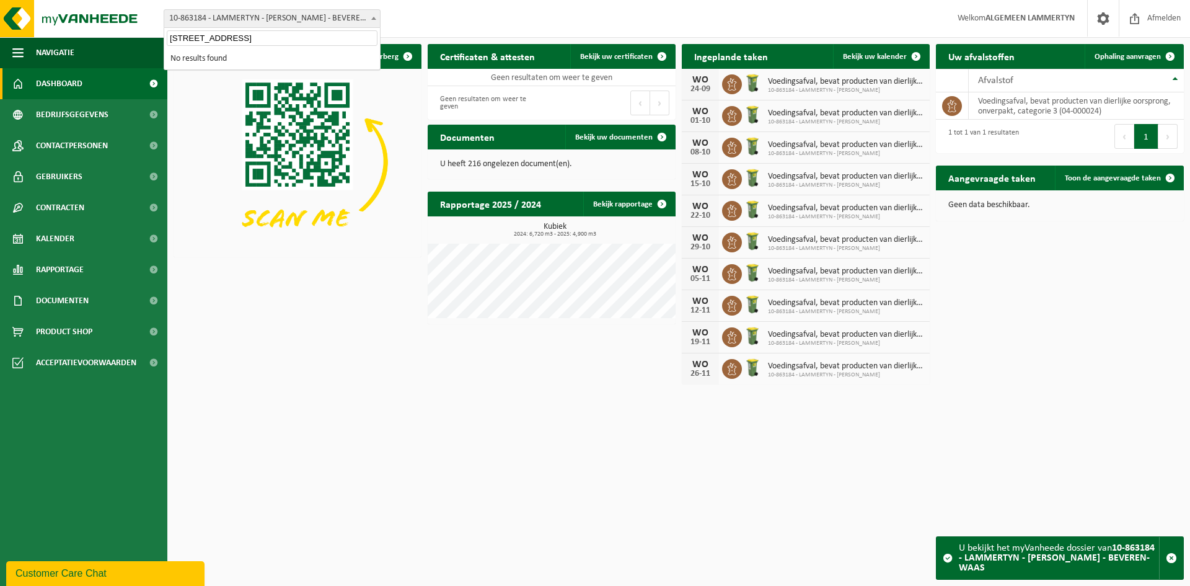
click at [236, 38] on input "hagegraefstraat 5" at bounding box center [272, 37] width 211 height 15
paste input "Hanegraefstraat 5; Antwerpen"
type input "Hanegraefstraat 5; Antwerpen"
click at [268, 367] on div "Download nu de Vanheede+ app! Verberg Certificaten & attesten Bekijk uw certifi…" at bounding box center [678, 214] width 1016 height 353
click at [193, 21] on span "10-863184 - LAMMERTYN - [PERSON_NAME] - BEVEREN-WAAS" at bounding box center [272, 18] width 216 height 17
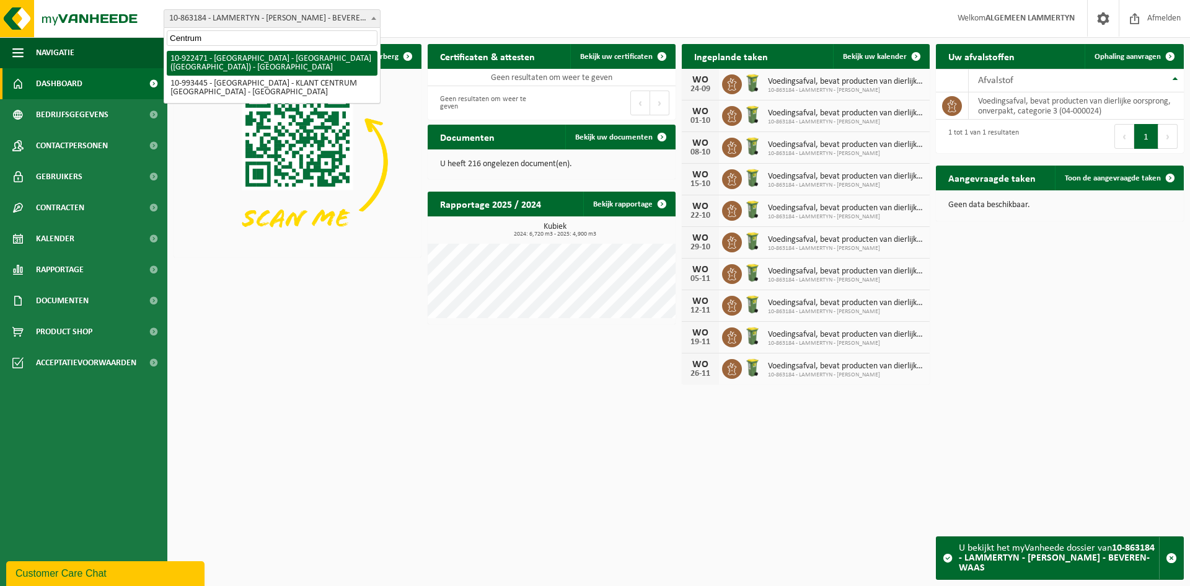
type input "Centrum"
select select "130555"
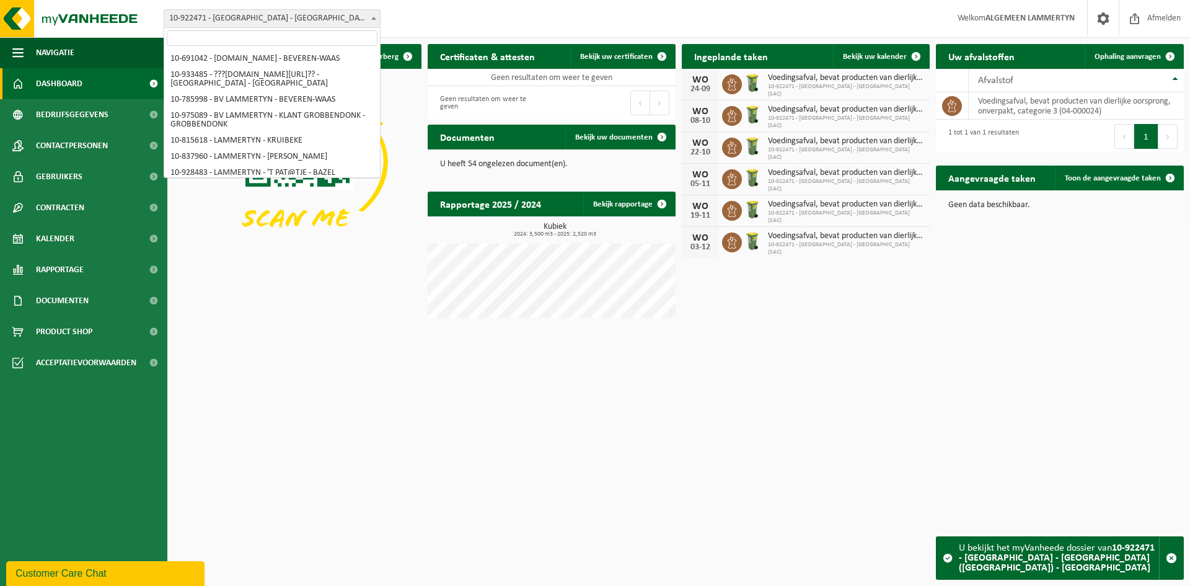
click at [217, 22] on span "10-922471 - [GEOGRAPHIC_DATA] - [GEOGRAPHIC_DATA] ([GEOGRAPHIC_DATA]) - [GEOGRA…" at bounding box center [272, 18] width 216 height 17
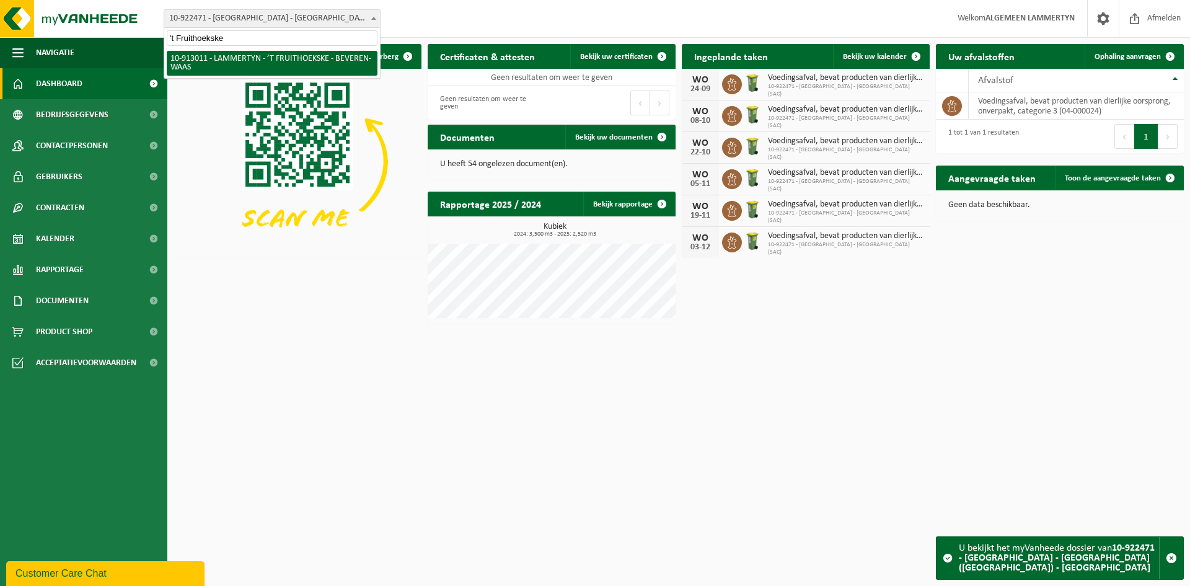
type input "'t Fruithoekske"
select select "125896"
